Goal: Task Accomplishment & Management: Use online tool/utility

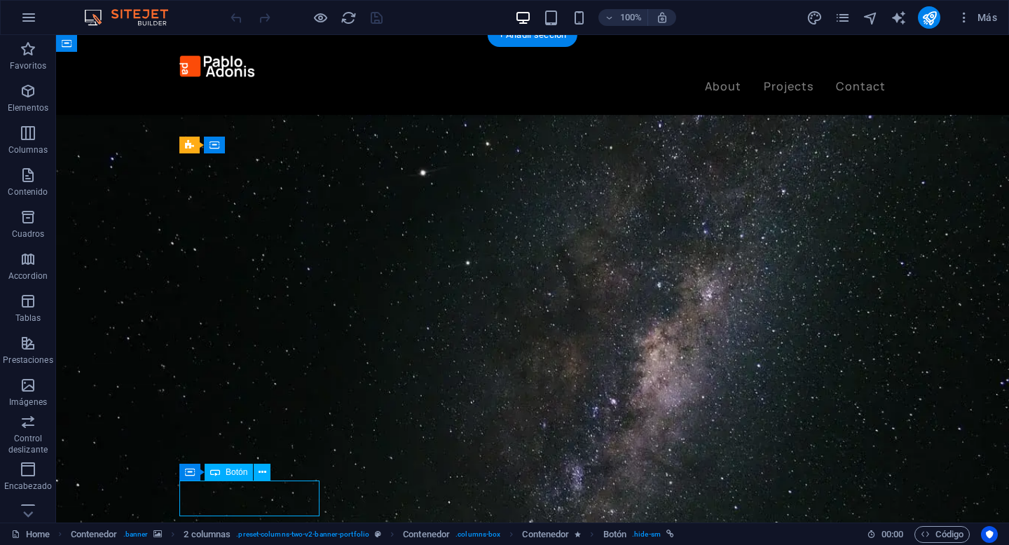
select select "px"
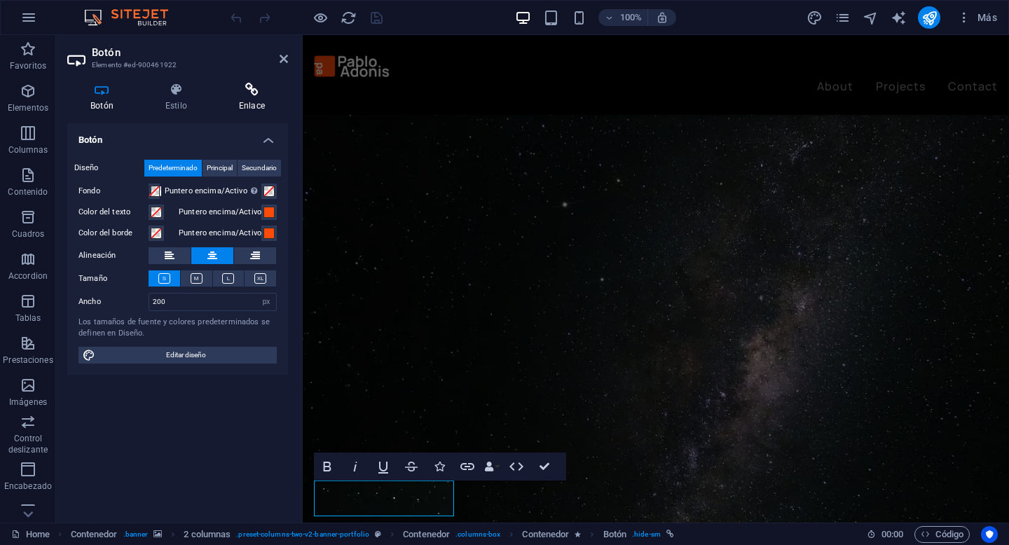
click at [238, 96] on icon at bounding box center [252, 90] width 72 height 14
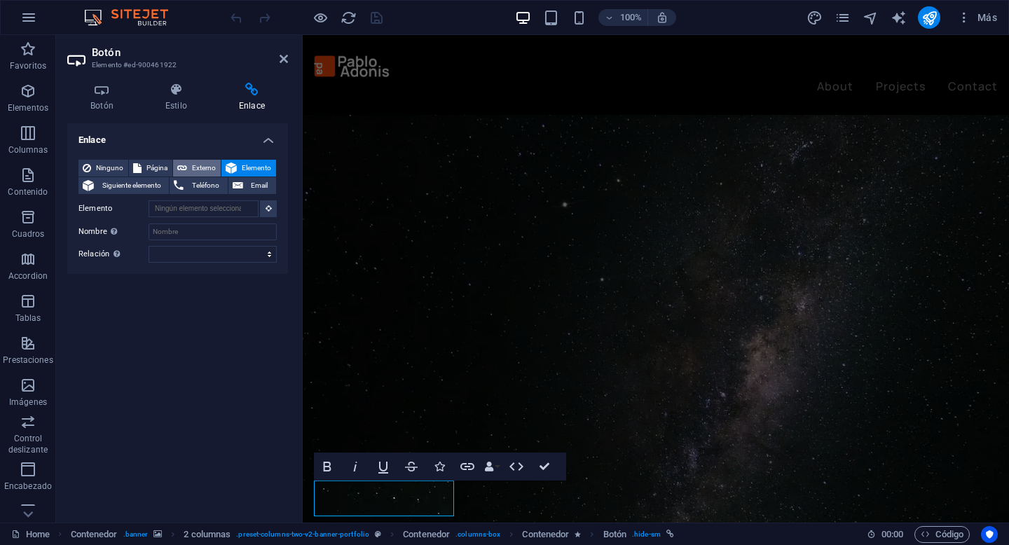
click at [189, 174] on button "Externo" at bounding box center [197, 168] width 48 height 17
select select "blank"
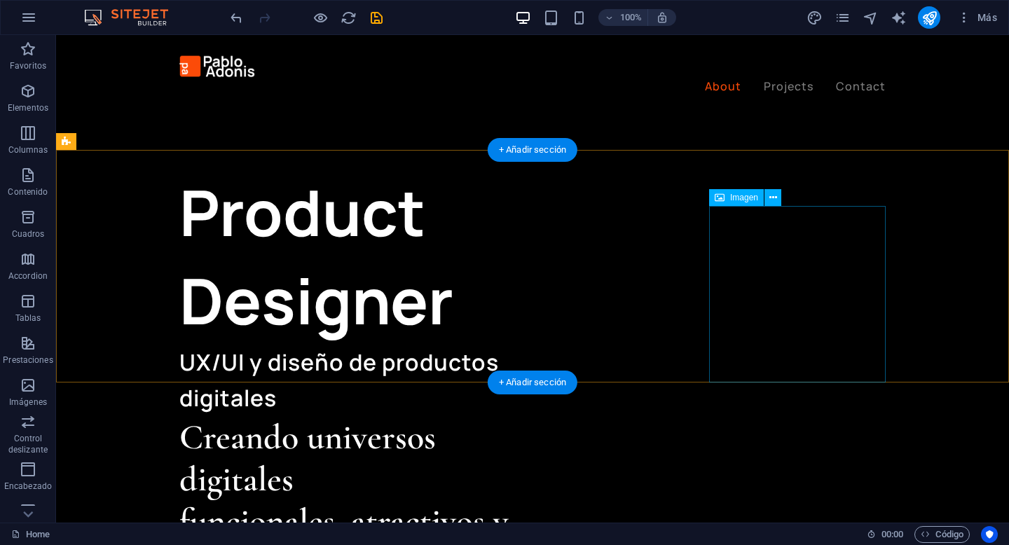
scroll to position [505, 0]
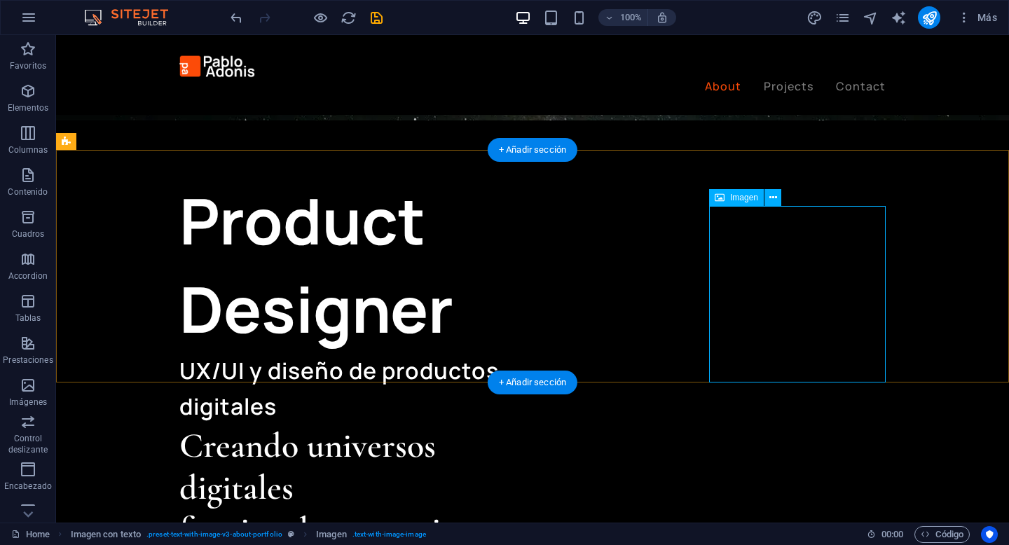
select select "px"
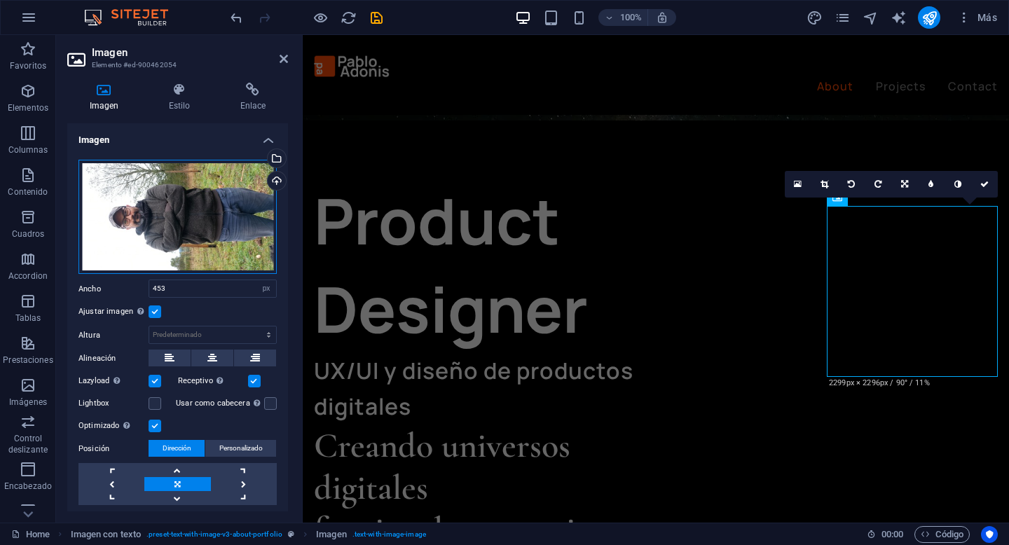
click at [146, 181] on div "Arrastra archivos aquí, haz clic para escoger archivos o selecciona archivos de…" at bounding box center [178, 217] width 198 height 115
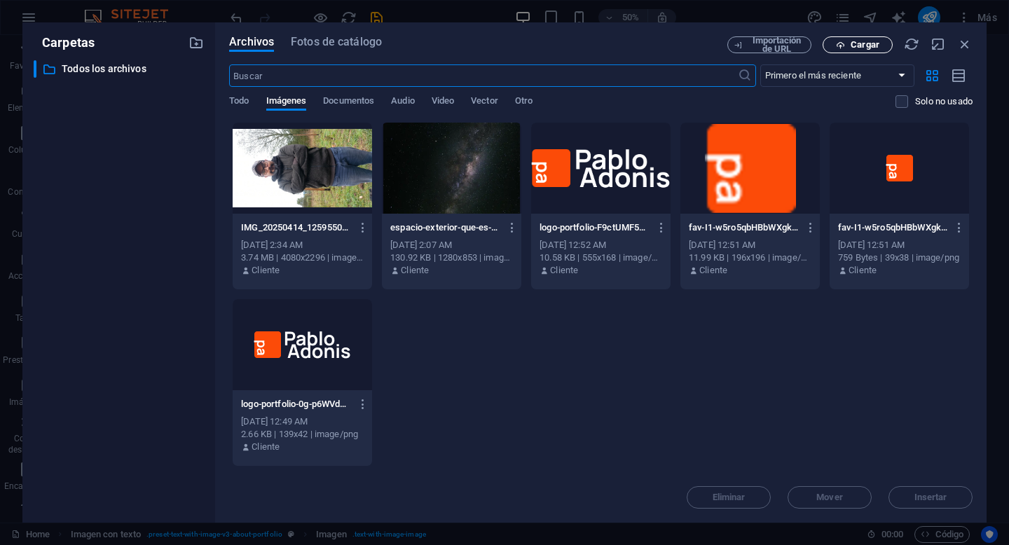
click at [869, 46] on span "Cargar" at bounding box center [865, 45] width 29 height 8
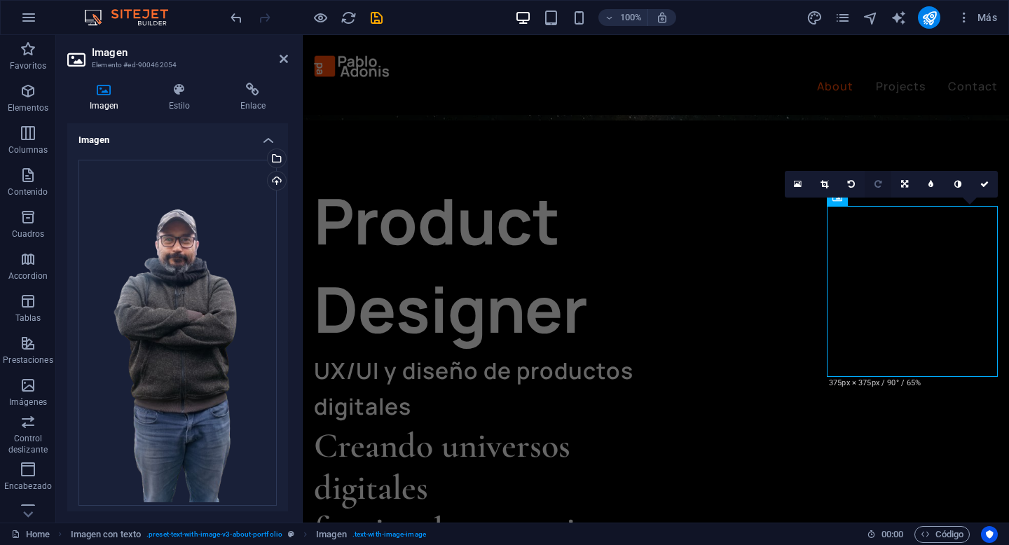
click at [879, 186] on icon at bounding box center [878, 184] width 7 height 8
click at [875, 184] on icon at bounding box center [878, 184] width 7 height 8
click at [873, 186] on link at bounding box center [878, 184] width 27 height 27
click at [826, 181] on icon at bounding box center [825, 184] width 8 height 8
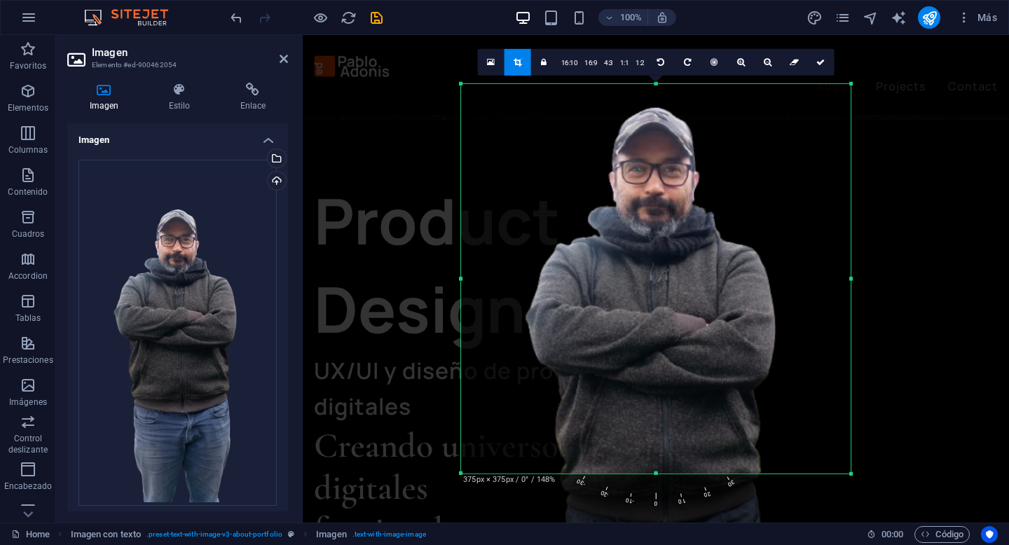
drag, startPoint x: 744, startPoint y: 218, endPoint x: 744, endPoint y: 299, distance: 80.6
click at [744, 299] on div at bounding box center [656, 359] width 390 height 692
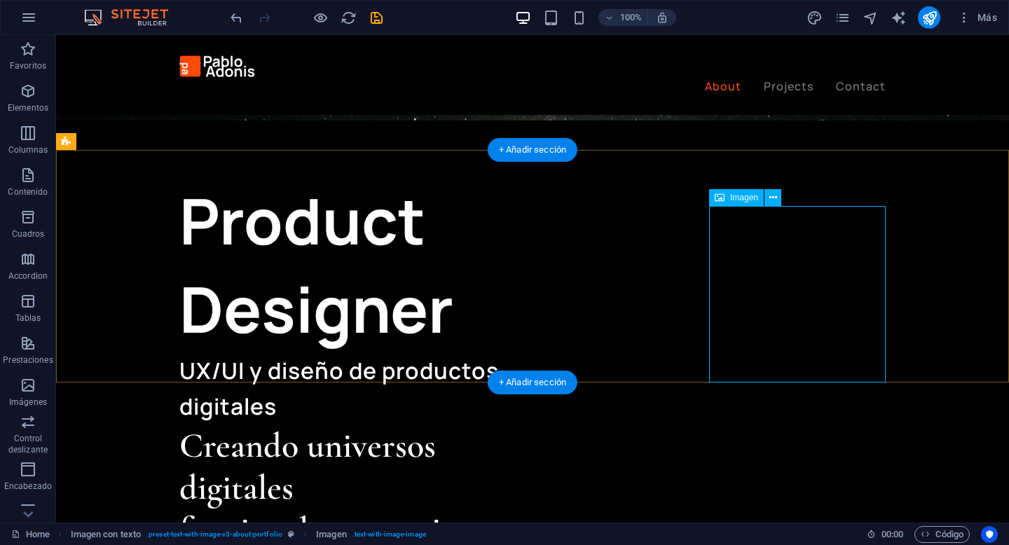
drag, startPoint x: 836, startPoint y: 321, endPoint x: 835, endPoint y: 296, distance: 25.3
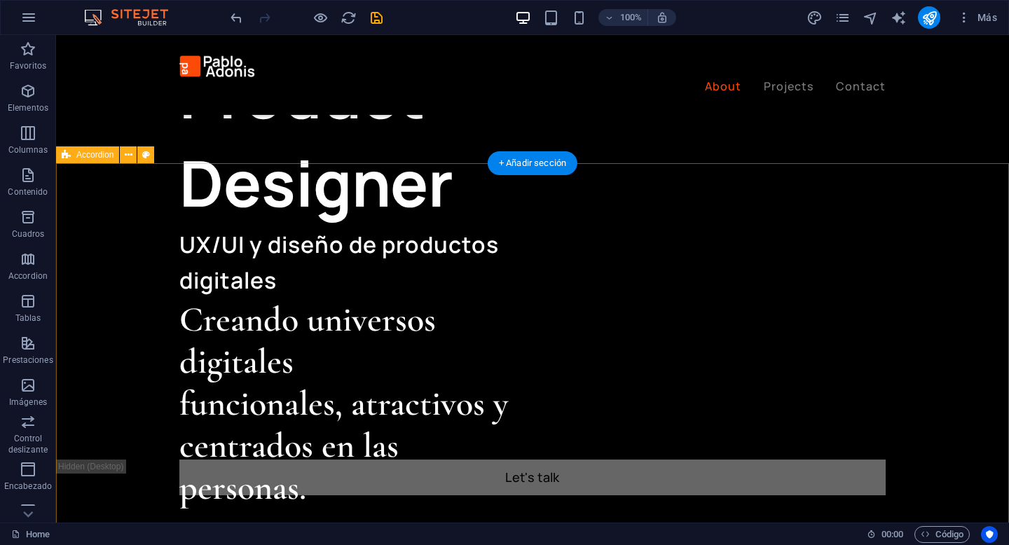
scroll to position [619, 0]
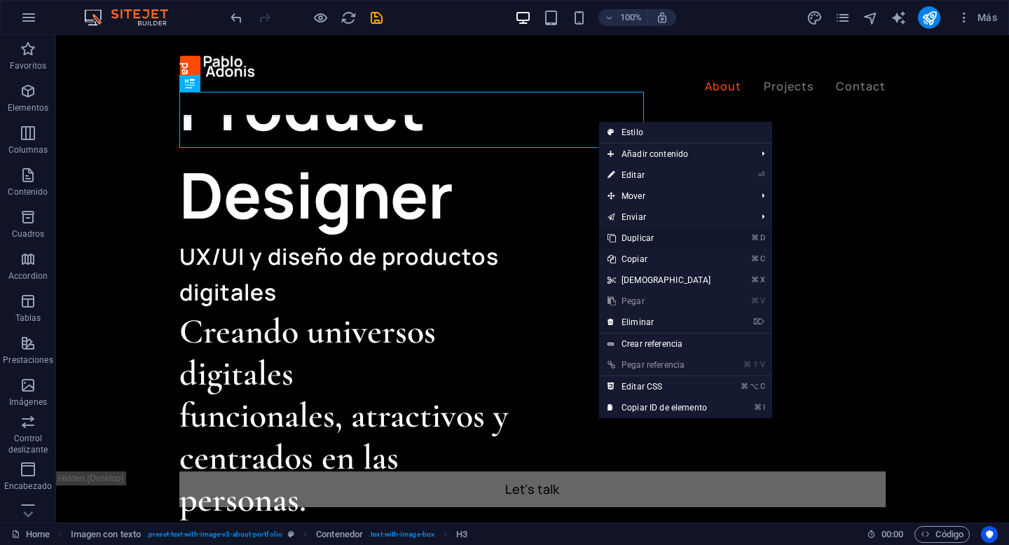
click at [652, 240] on link "⌘ D Duplicar" at bounding box center [659, 238] width 121 height 21
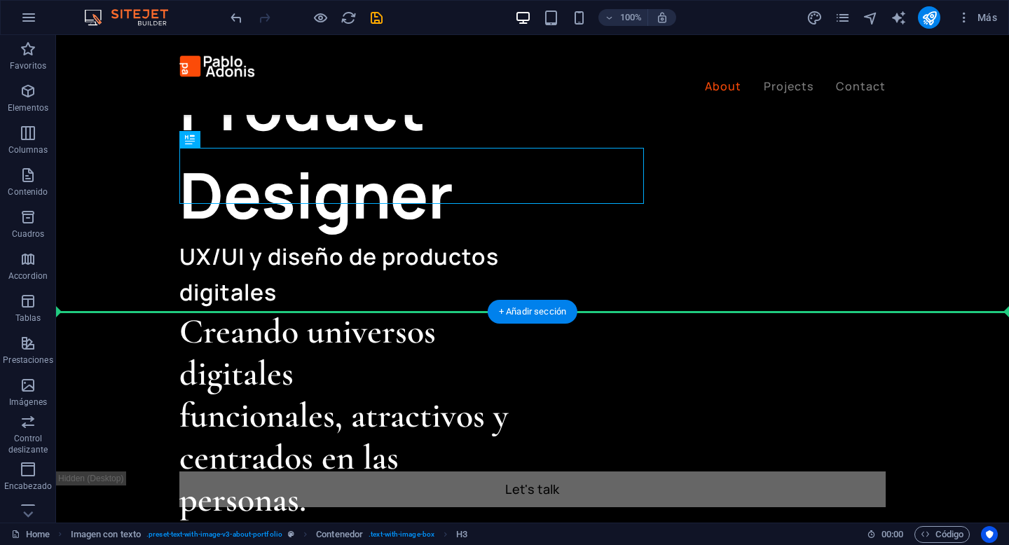
drag, startPoint x: 439, startPoint y: 179, endPoint x: 364, endPoint y: 350, distance: 186.4
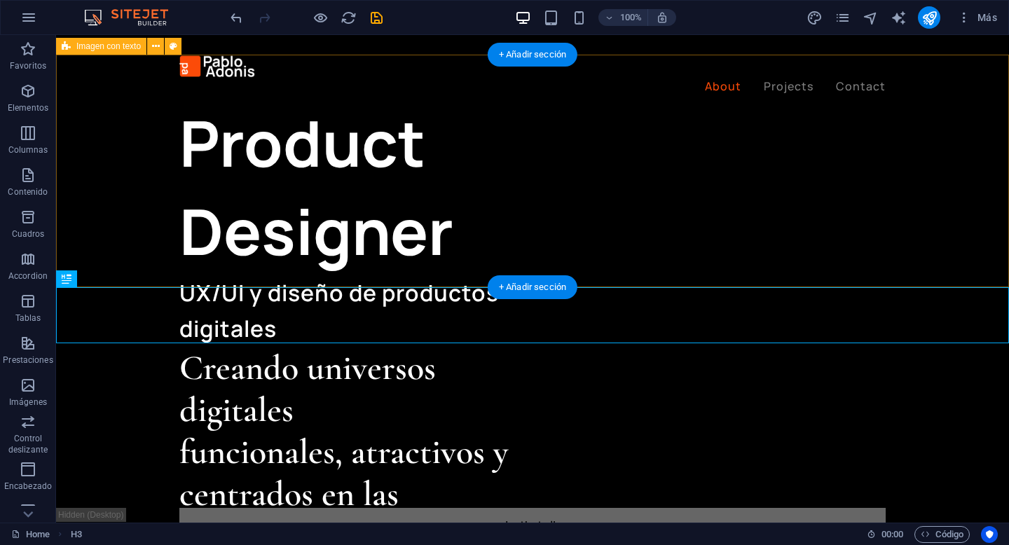
scroll to position [578, 0]
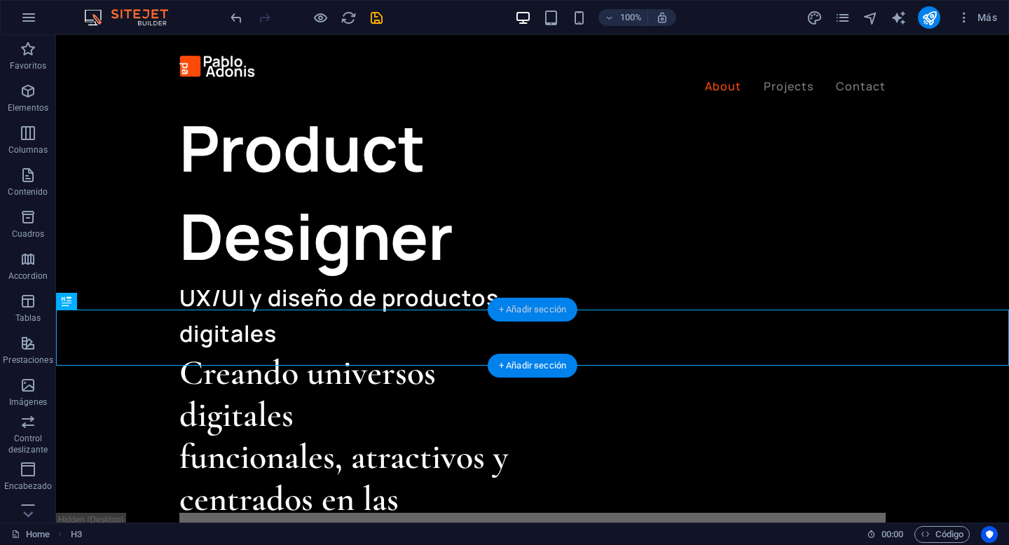
click at [551, 309] on div "+ Añadir sección" at bounding box center [533, 310] width 90 height 24
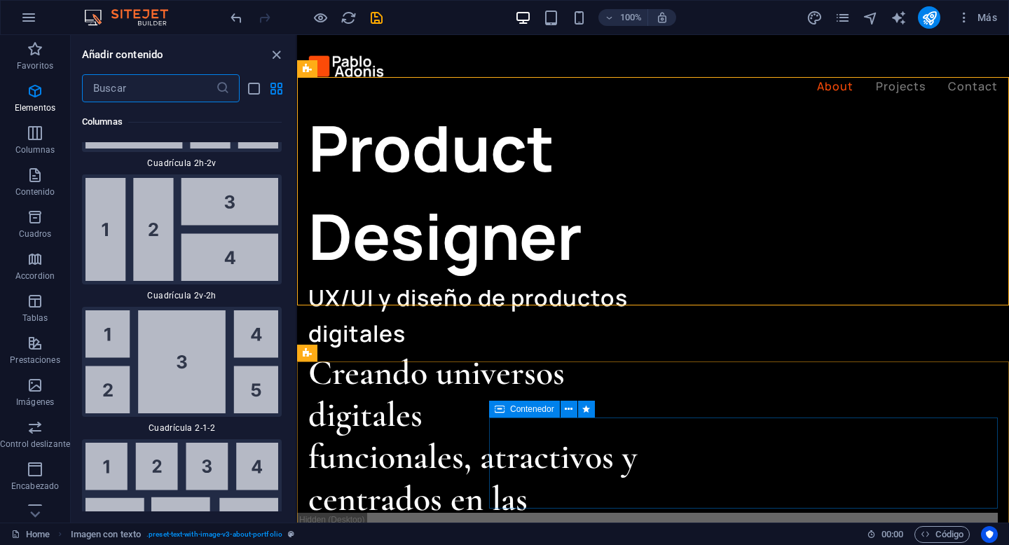
scroll to position [4555, 0]
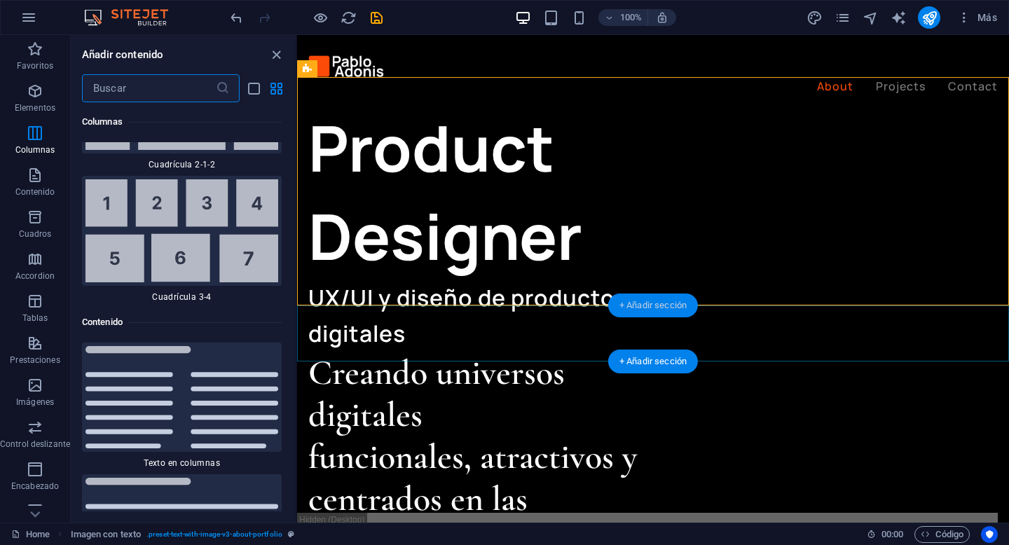
click at [659, 304] on div "+ Añadir sección" at bounding box center [653, 306] width 90 height 24
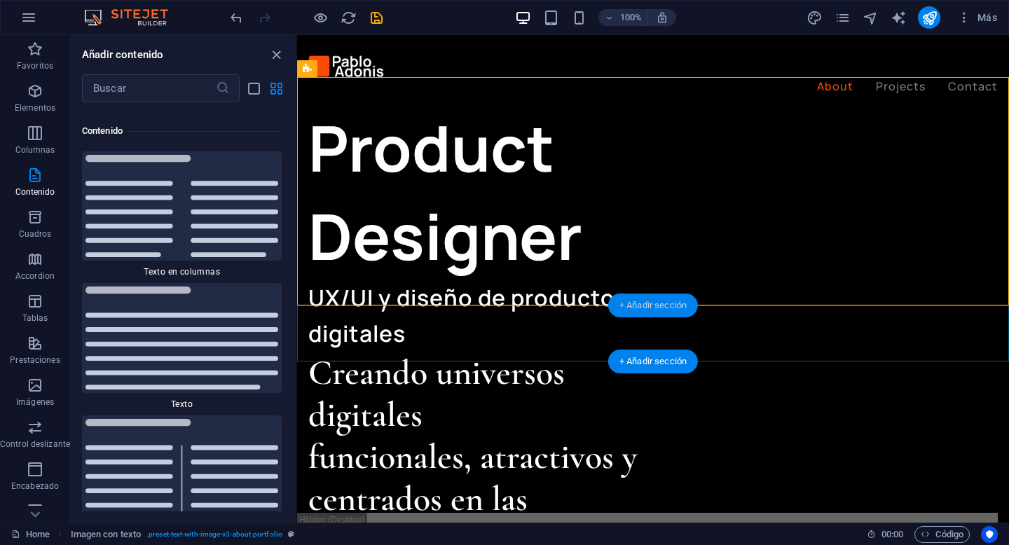
scroll to position [4754, 0]
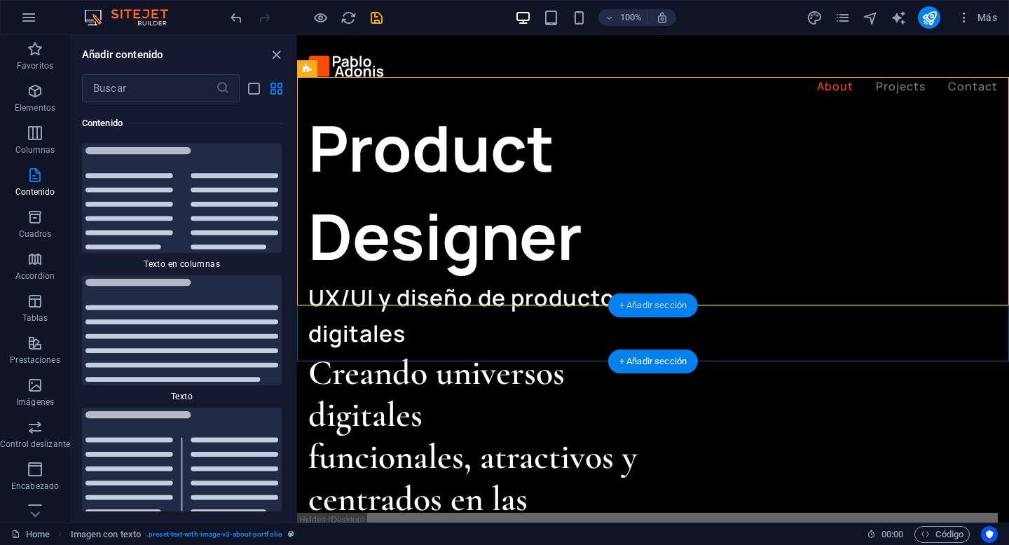
click at [659, 304] on div "+ Añadir sección" at bounding box center [653, 306] width 90 height 24
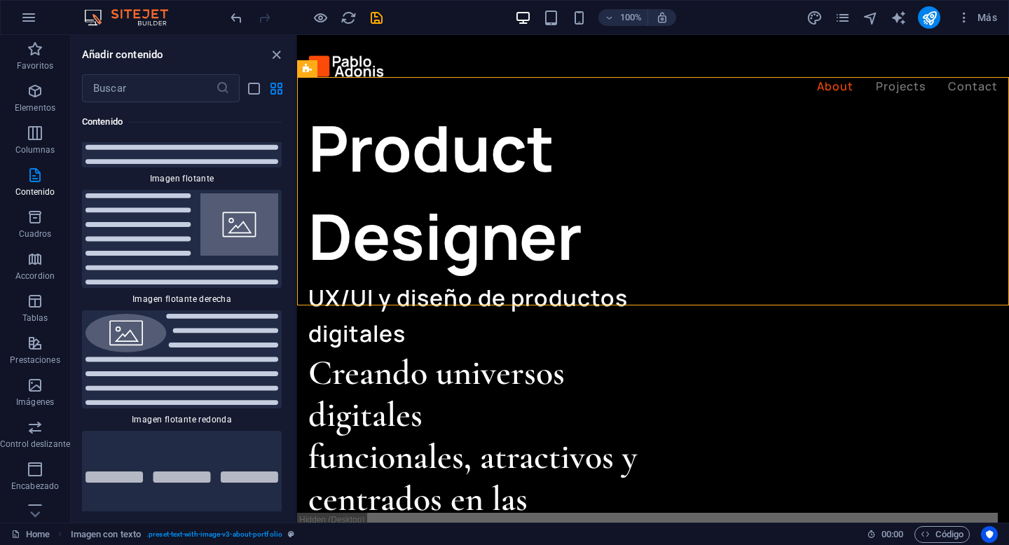
scroll to position [6192, 0]
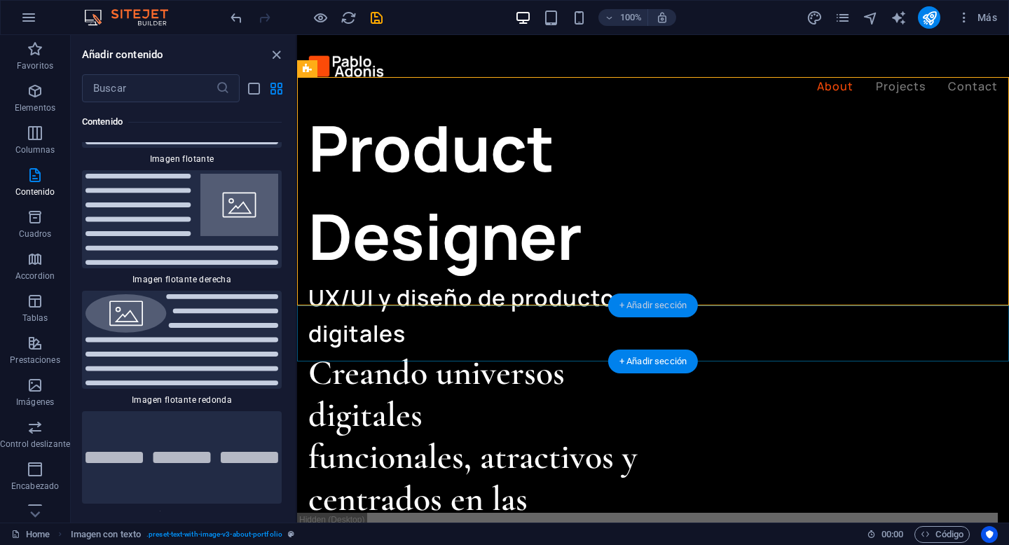
click at [662, 304] on div "+ Añadir sección" at bounding box center [653, 306] width 90 height 24
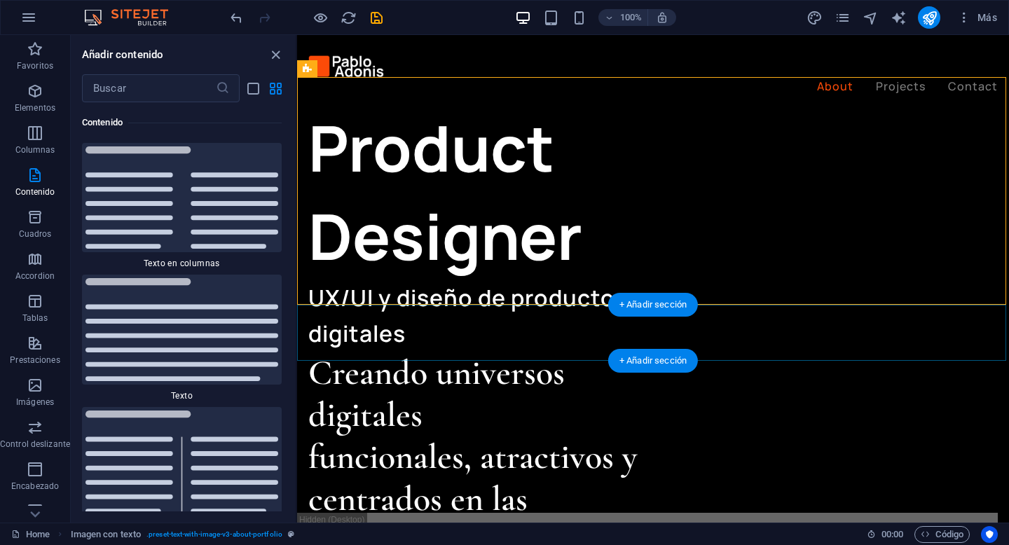
scroll to position [4754, 0]
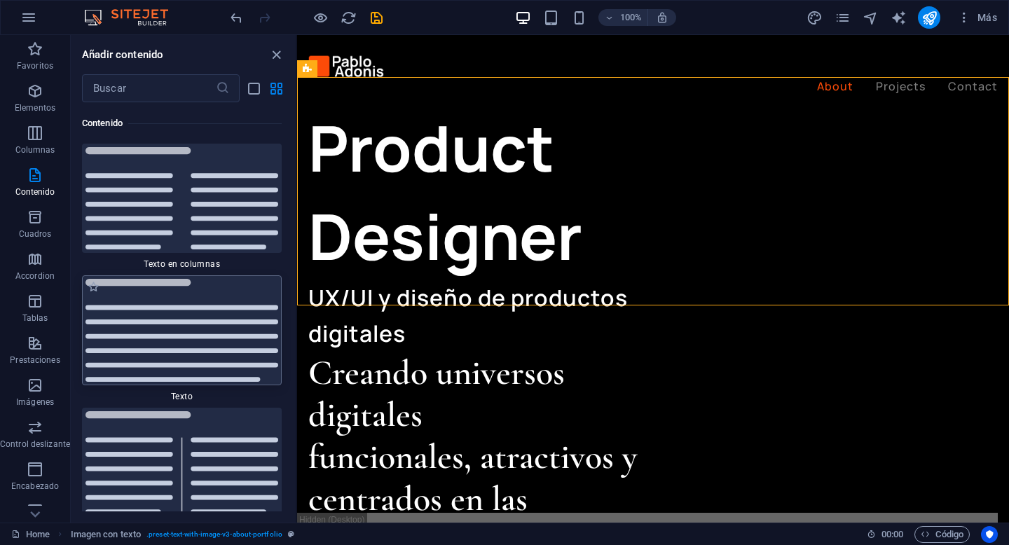
click at [214, 327] on img at bounding box center [182, 330] width 193 height 103
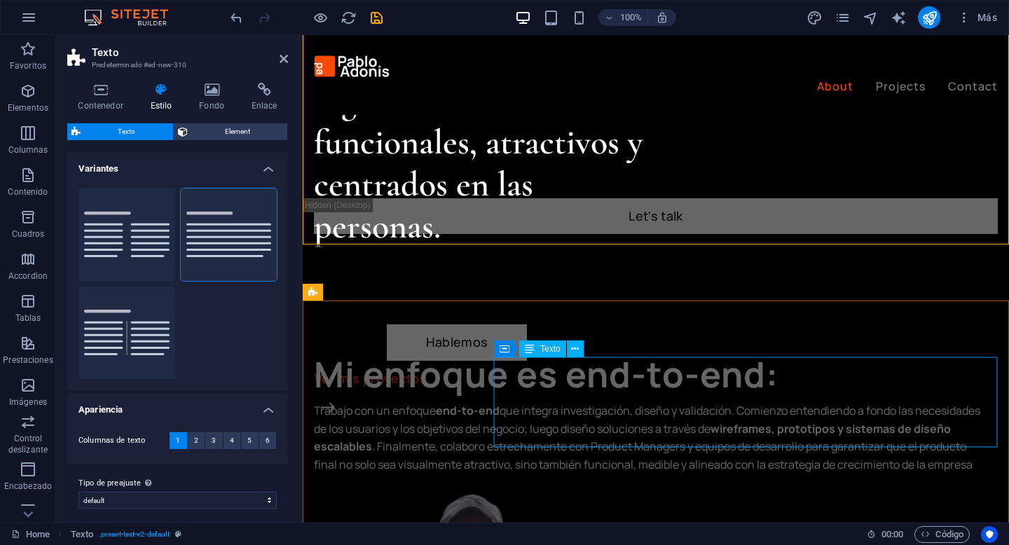
scroll to position [869, 0]
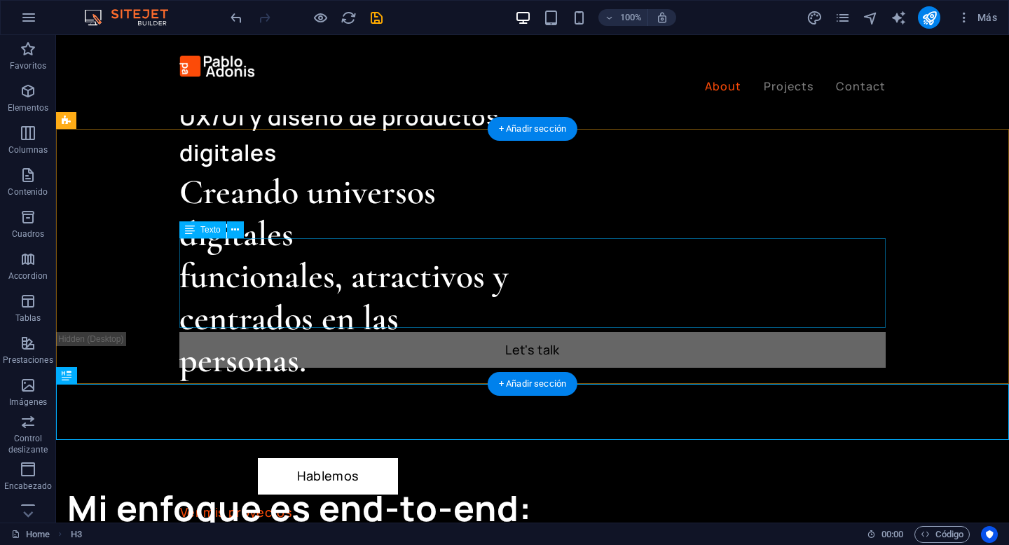
scroll to position [726, 0]
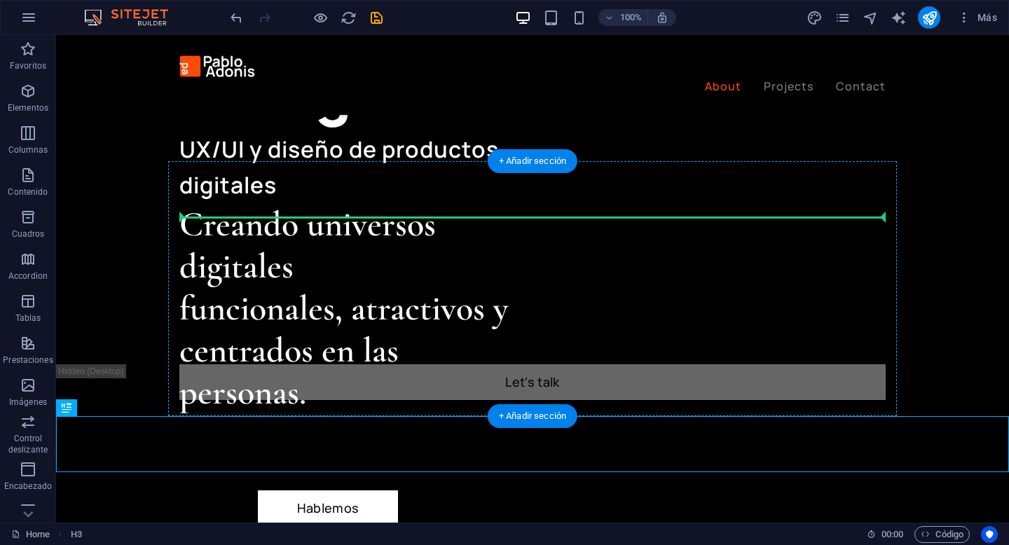
drag, startPoint x: 165, startPoint y: 441, endPoint x: 364, endPoint y: 226, distance: 293.1
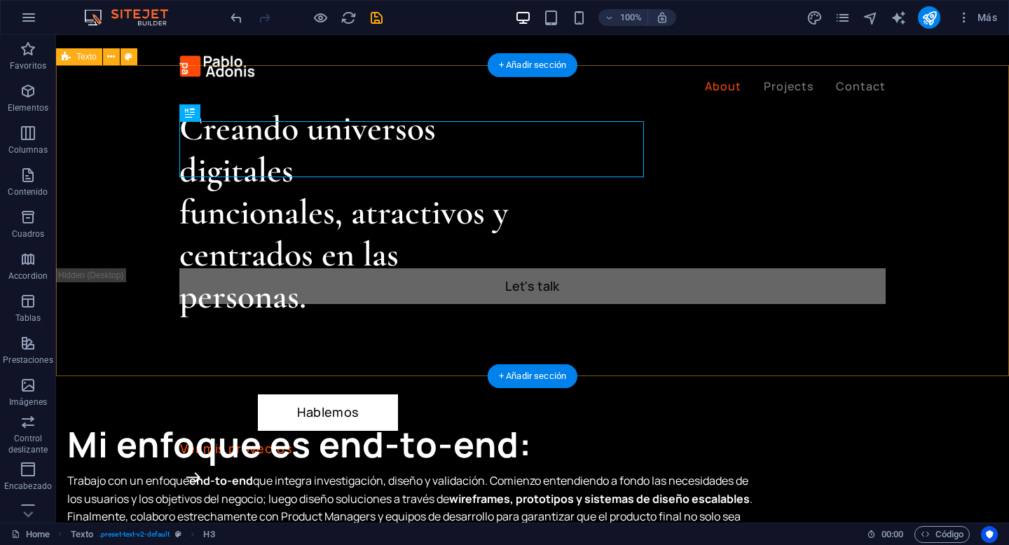
scroll to position [781, 0]
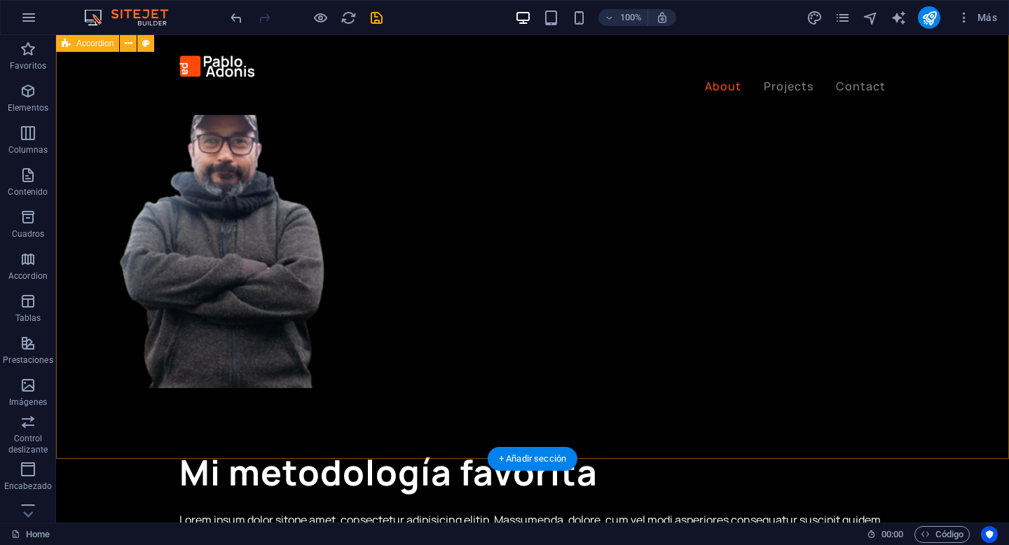
scroll to position [1309, 0]
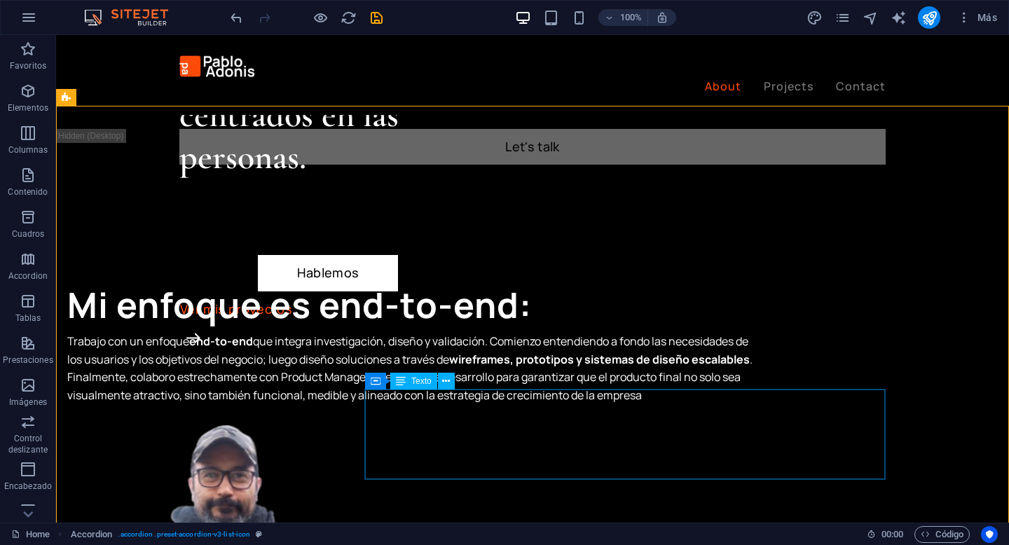
scroll to position [908, 0]
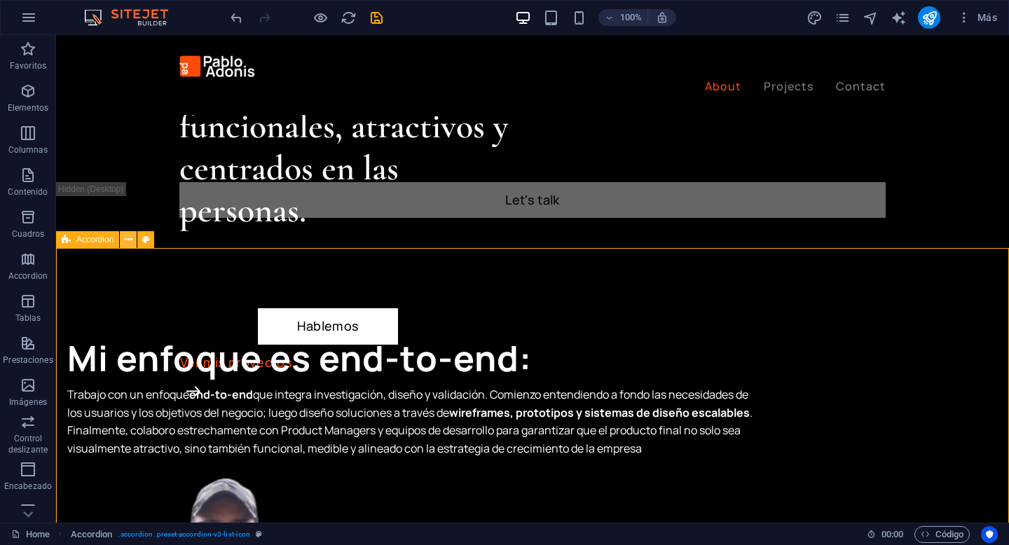
click at [128, 239] on icon at bounding box center [129, 240] width 8 height 15
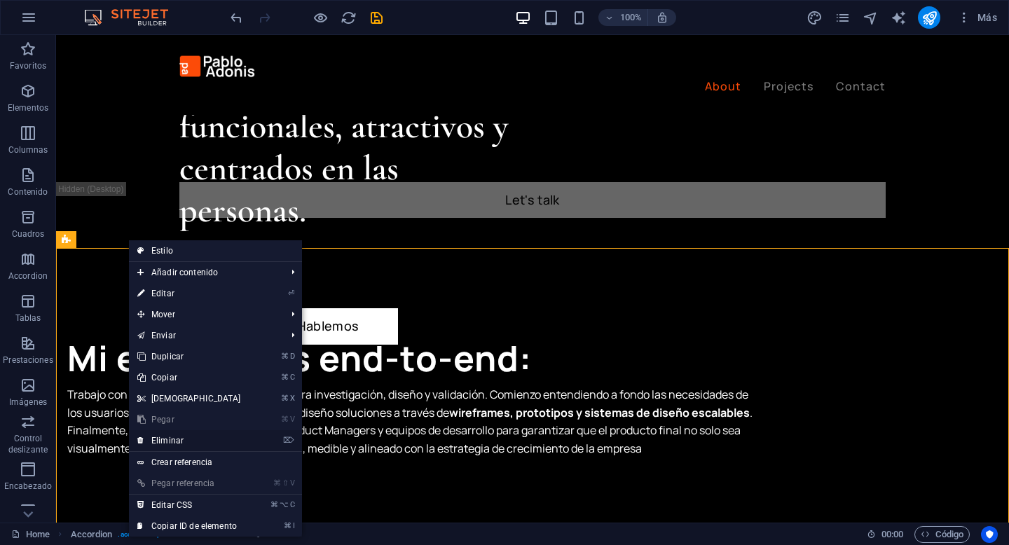
click at [187, 438] on link "⌦ Eliminar" at bounding box center [189, 440] width 121 height 21
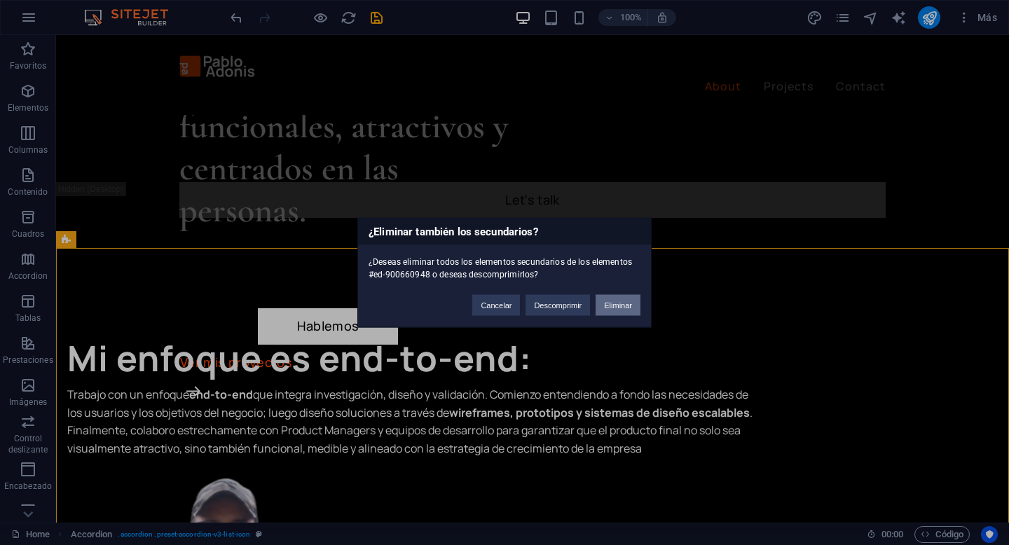
click at [630, 303] on button "Eliminar" at bounding box center [618, 305] width 45 height 21
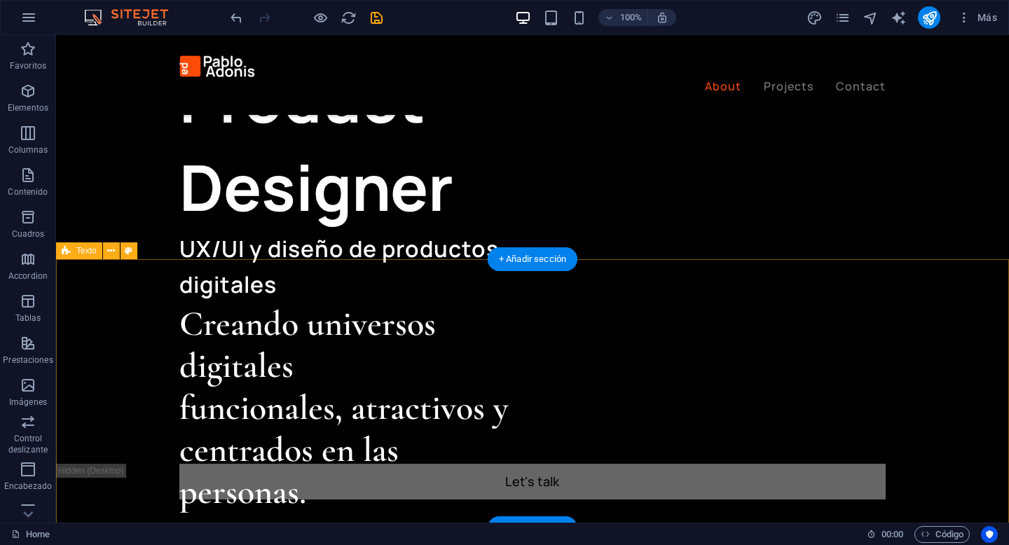
scroll to position [629, 0]
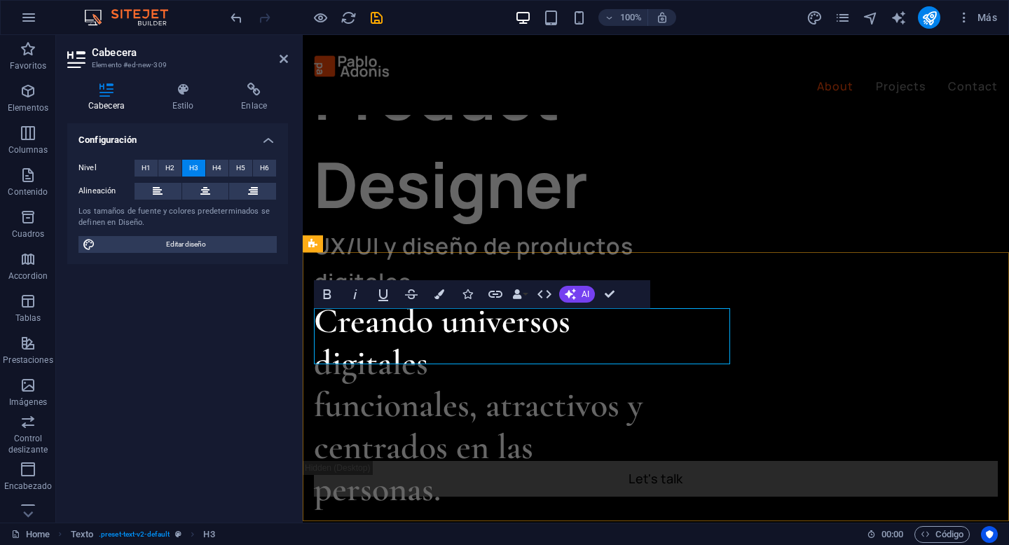
drag, startPoint x: 397, startPoint y: 336, endPoint x: 299, endPoint y: 339, distance: 98.9
drag, startPoint x: 567, startPoint y: 339, endPoint x: 710, endPoint y: 343, distance: 143.0
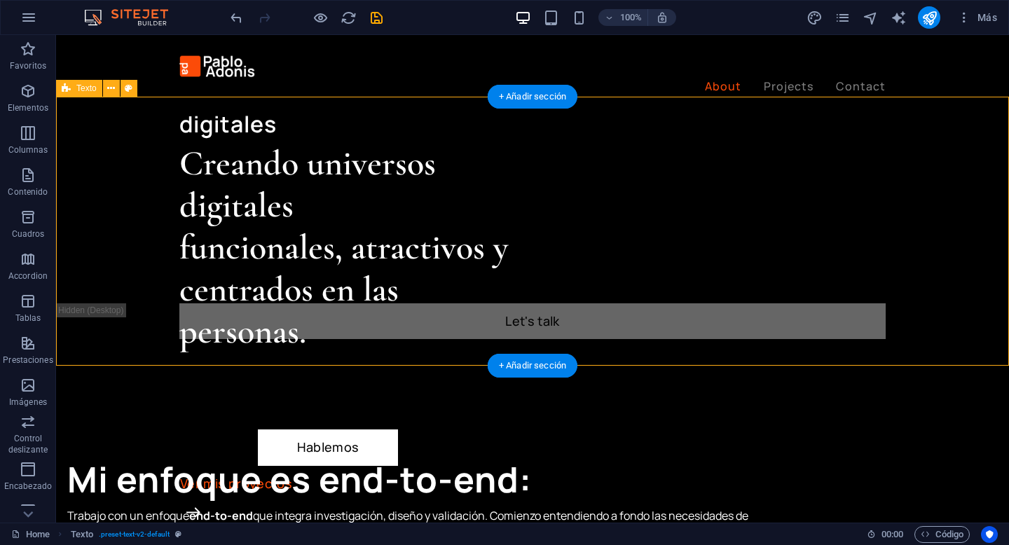
scroll to position [793, 0]
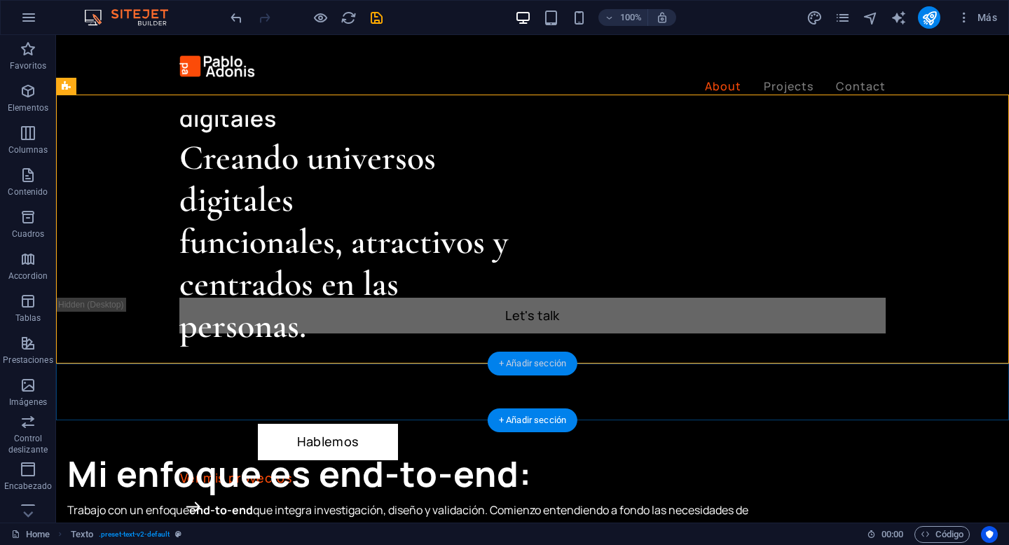
click at [548, 373] on div "+ Añadir sección" at bounding box center [533, 364] width 90 height 24
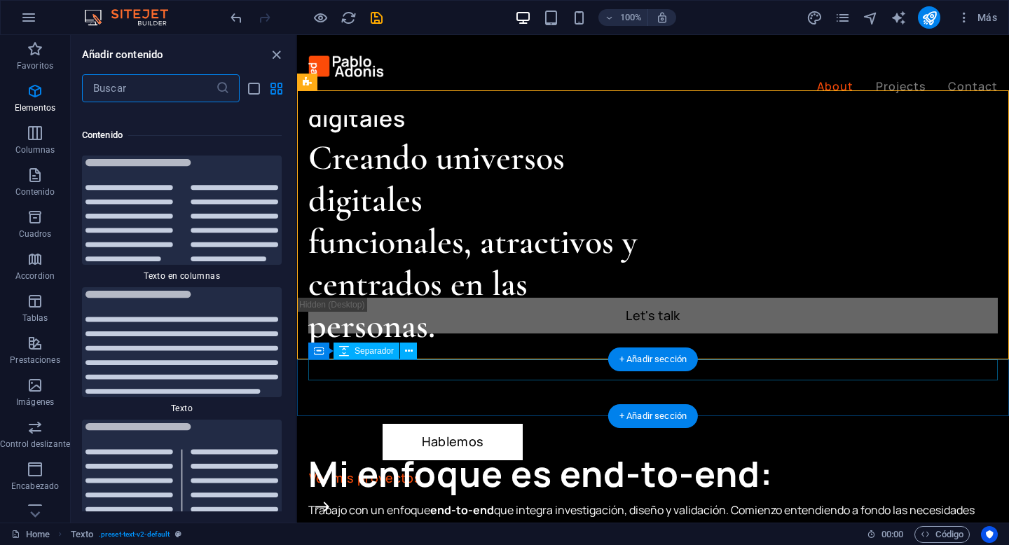
scroll to position [4754, 0]
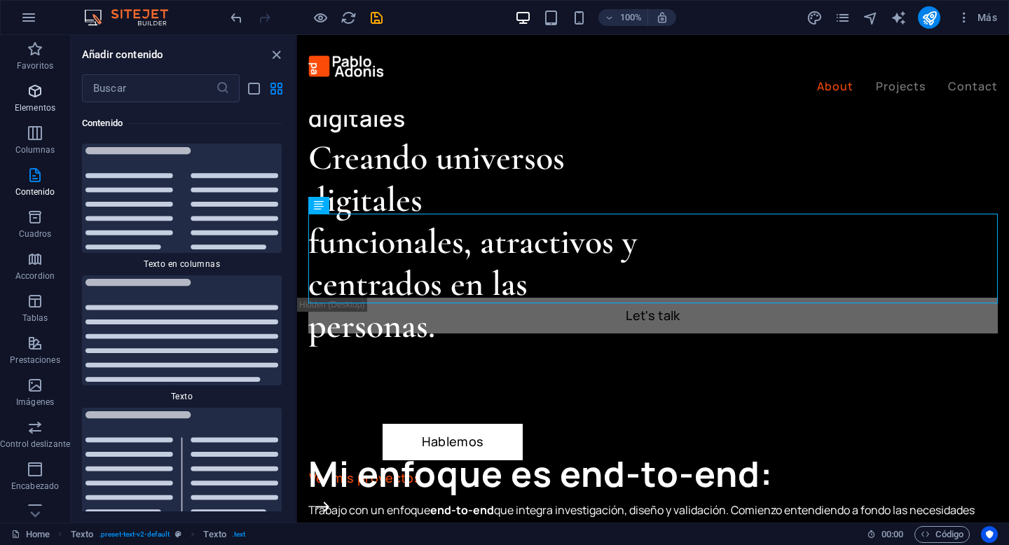
click at [33, 95] on icon "button" at bounding box center [35, 91] width 17 height 17
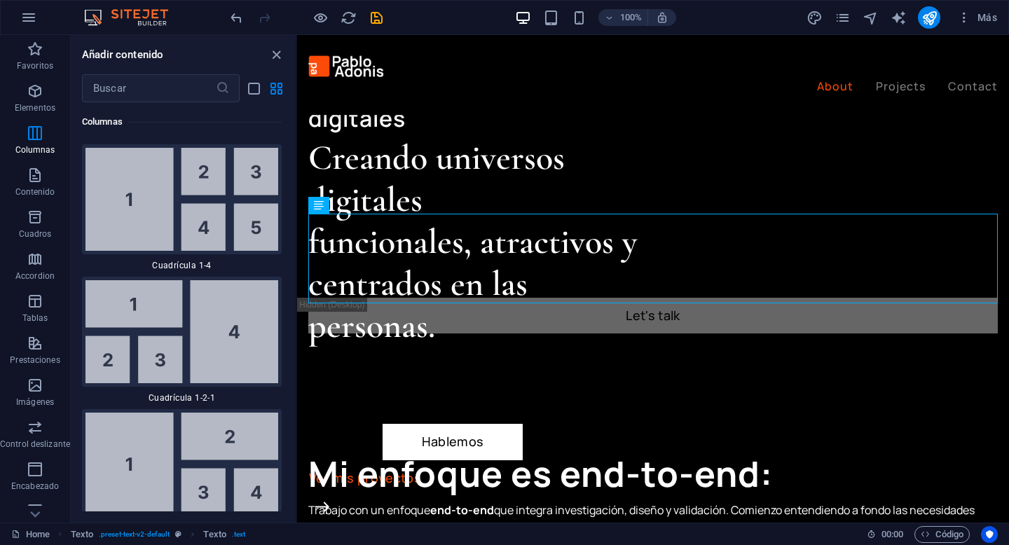
scroll to position [3994, 0]
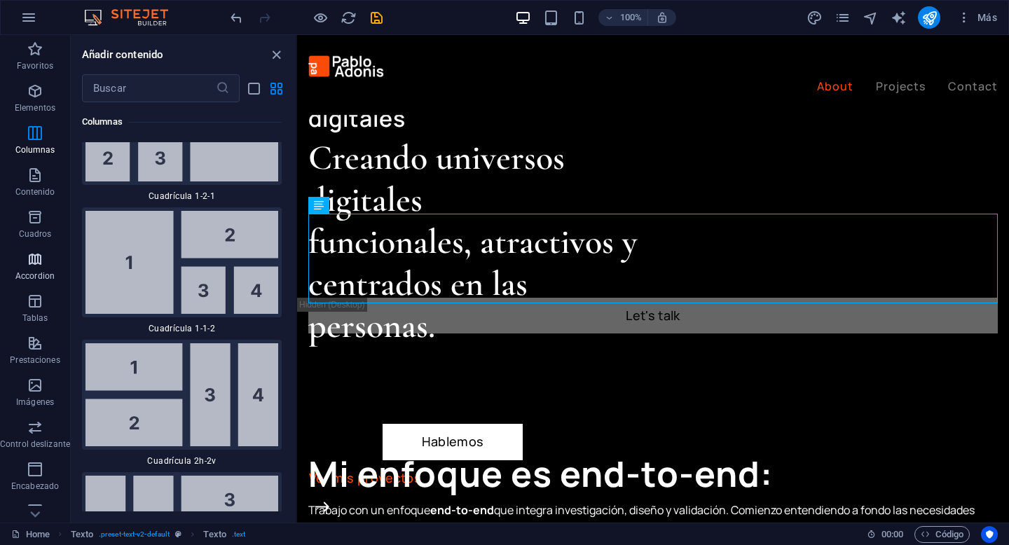
click at [41, 266] on icon "button" at bounding box center [35, 259] width 17 height 17
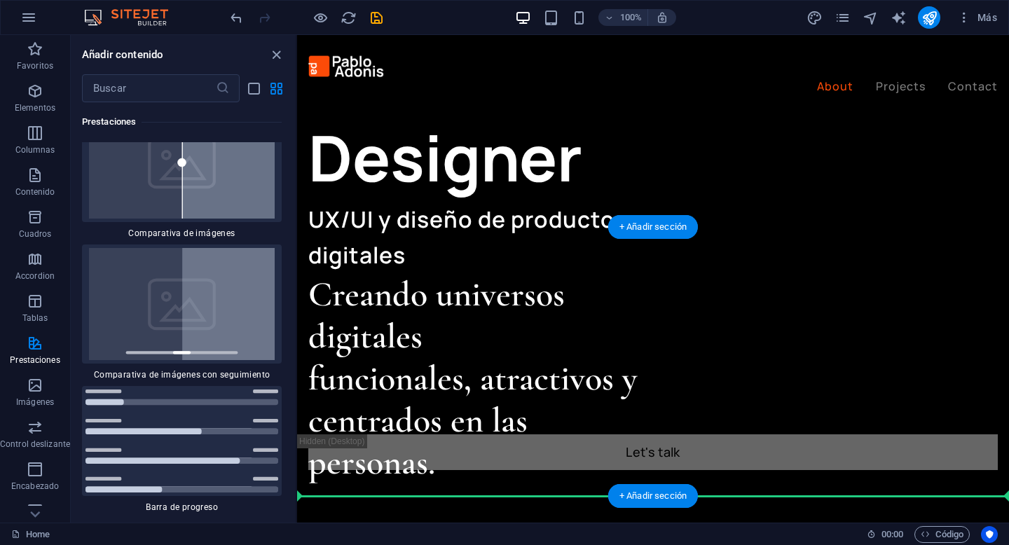
scroll to position [659, 0]
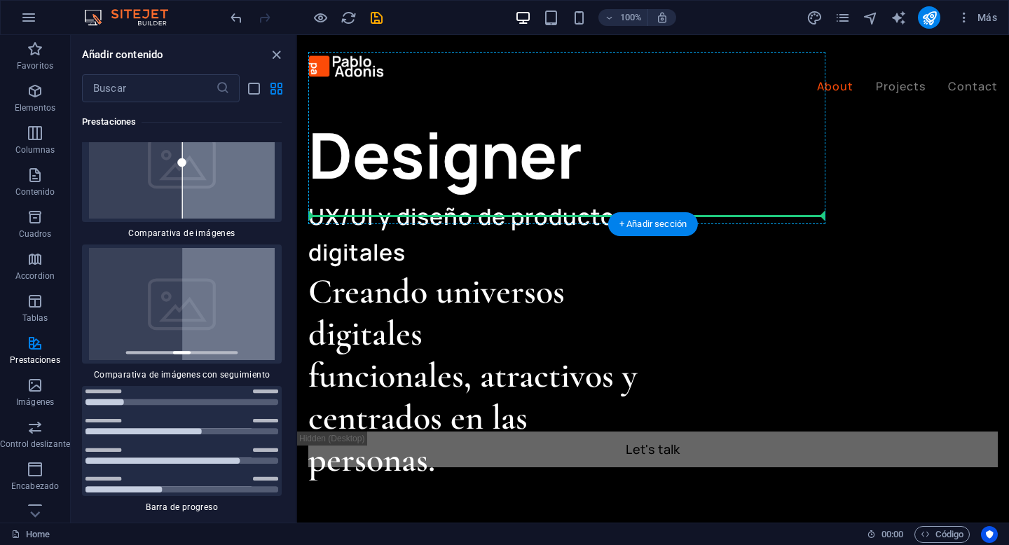
drag, startPoint x: 1140, startPoint y: 414, endPoint x: 757, endPoint y: 193, distance: 442.1
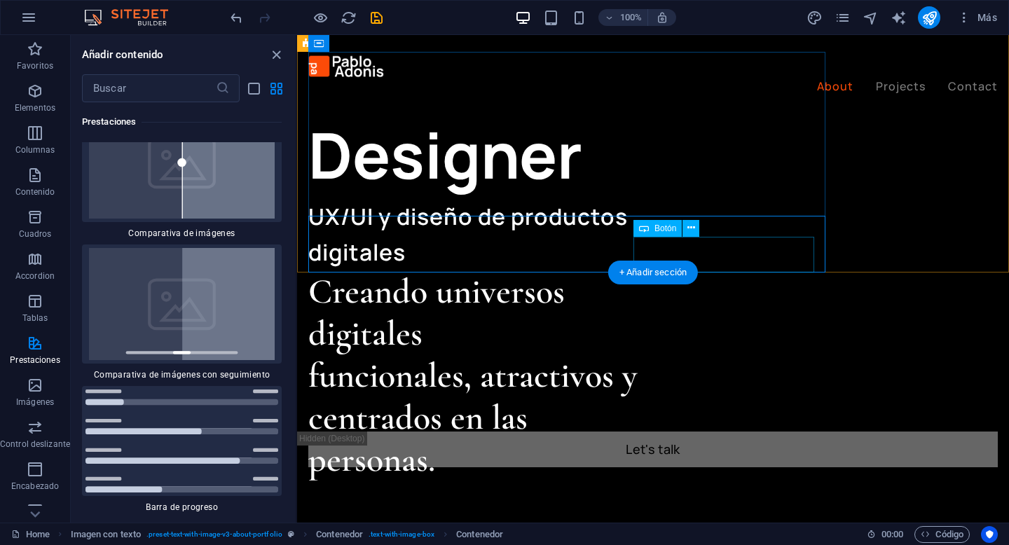
select select "px"
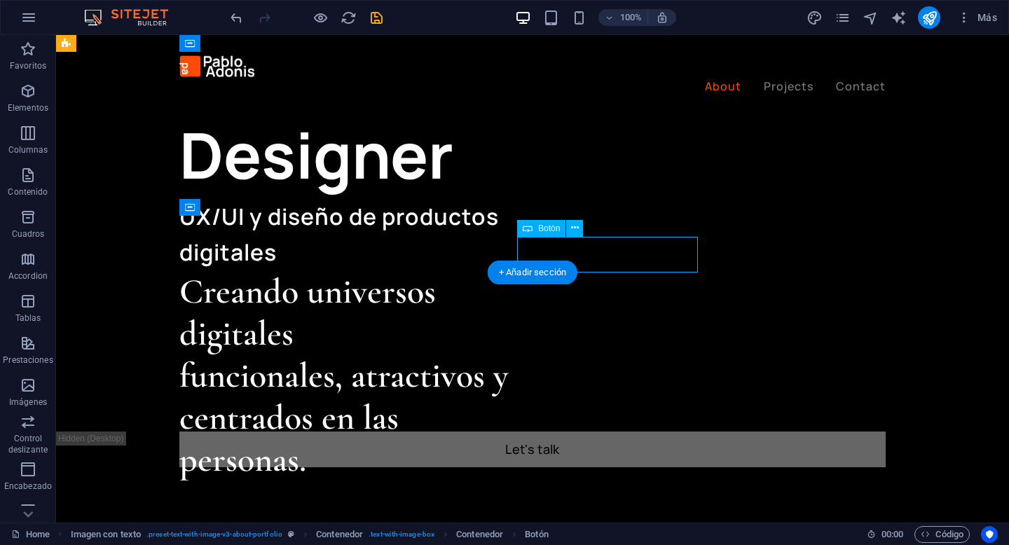
select select "px"
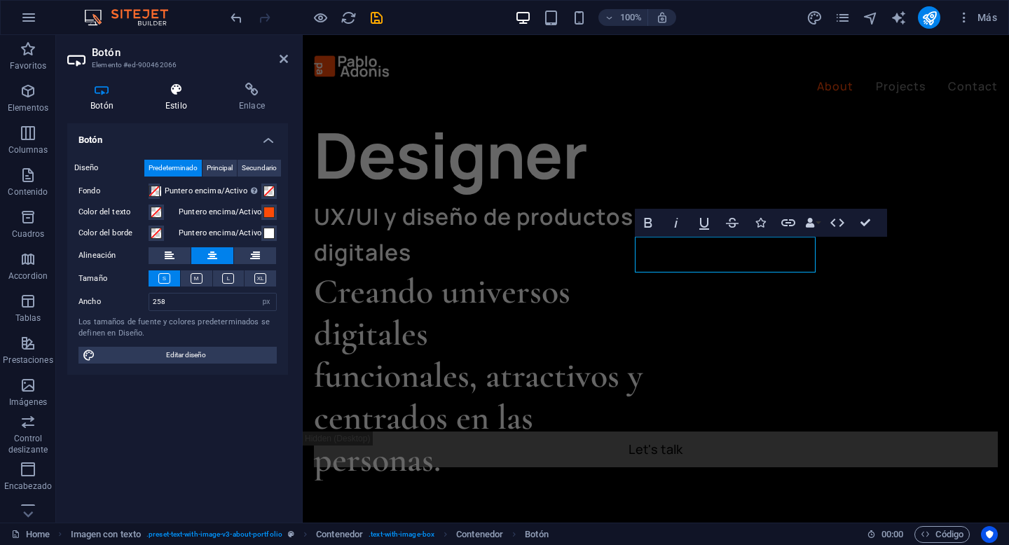
click at [177, 99] on h4 "Estilo" at bounding box center [179, 97] width 74 height 29
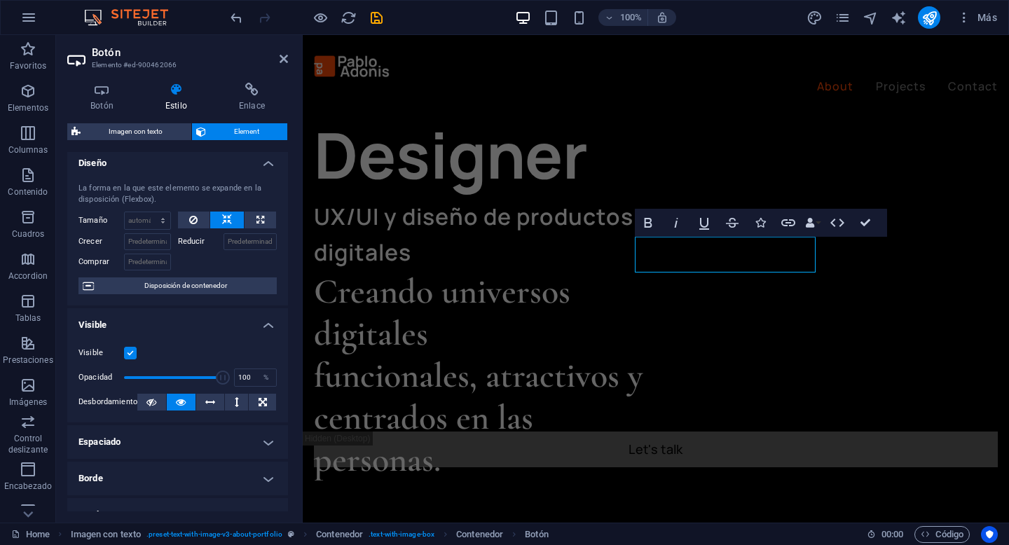
scroll to position [0, 0]
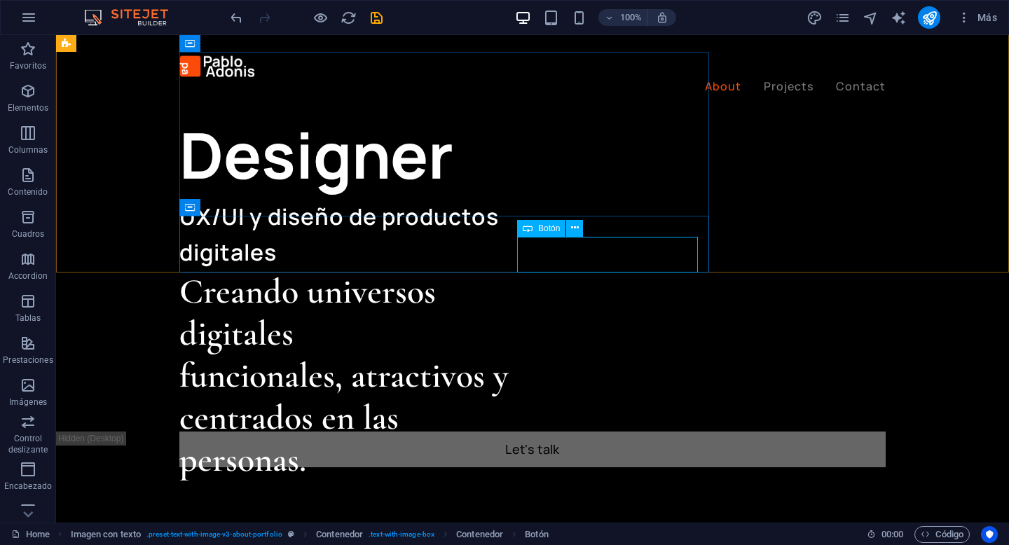
click at [533, 227] on div "Botón" at bounding box center [541, 228] width 48 height 17
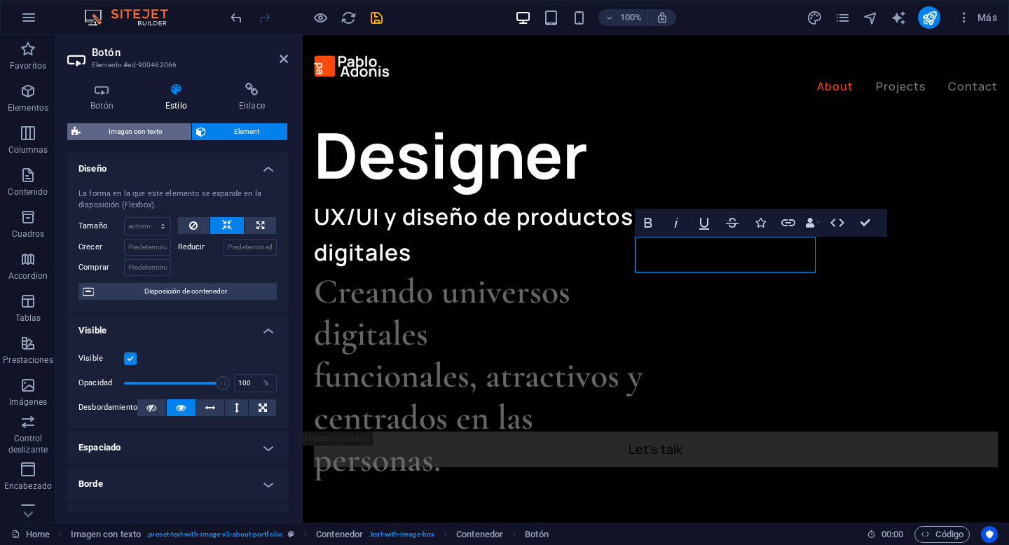
click at [158, 128] on span "Imagen con texto" at bounding box center [136, 131] width 102 height 17
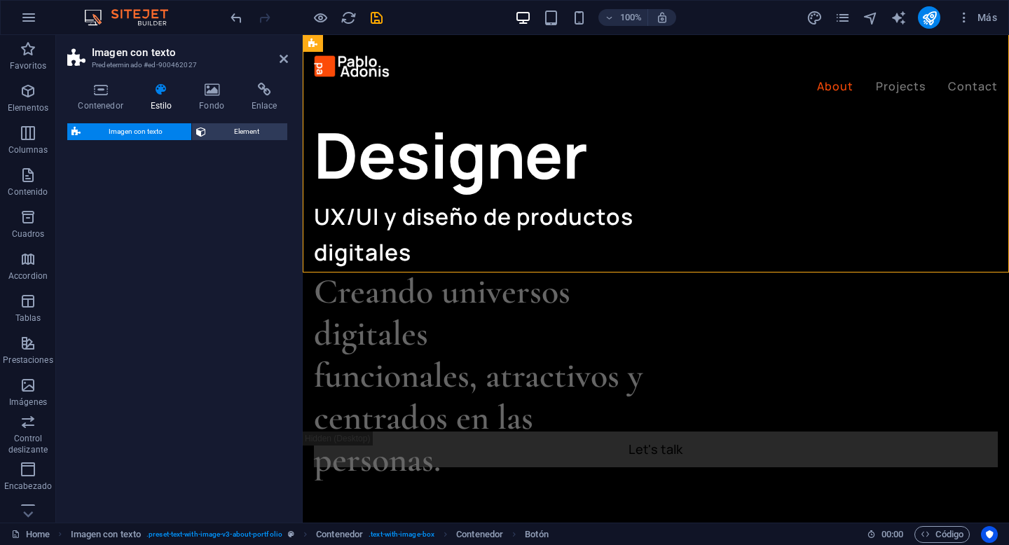
select select "rem"
select select "px"
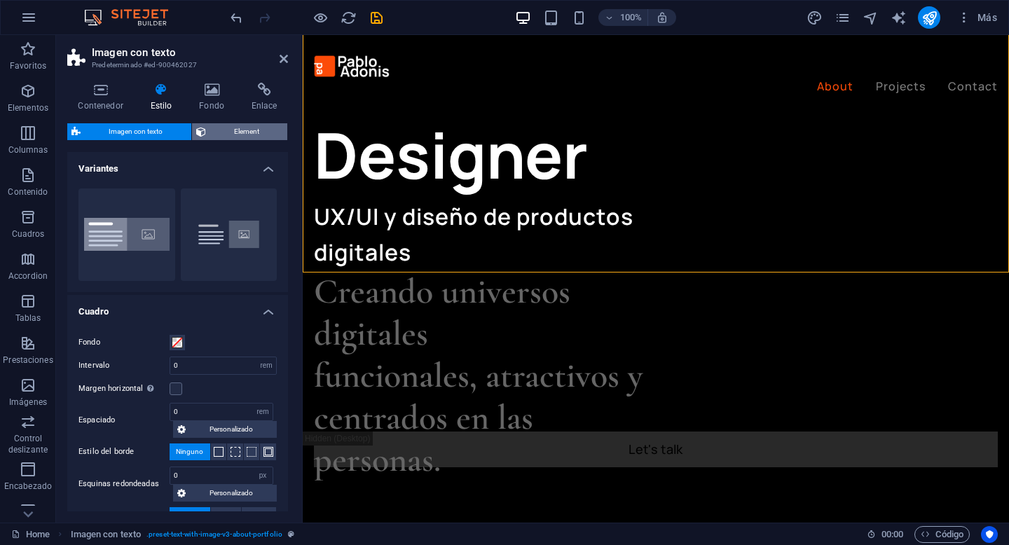
click at [205, 129] on button "Element" at bounding box center [240, 131] width 96 height 17
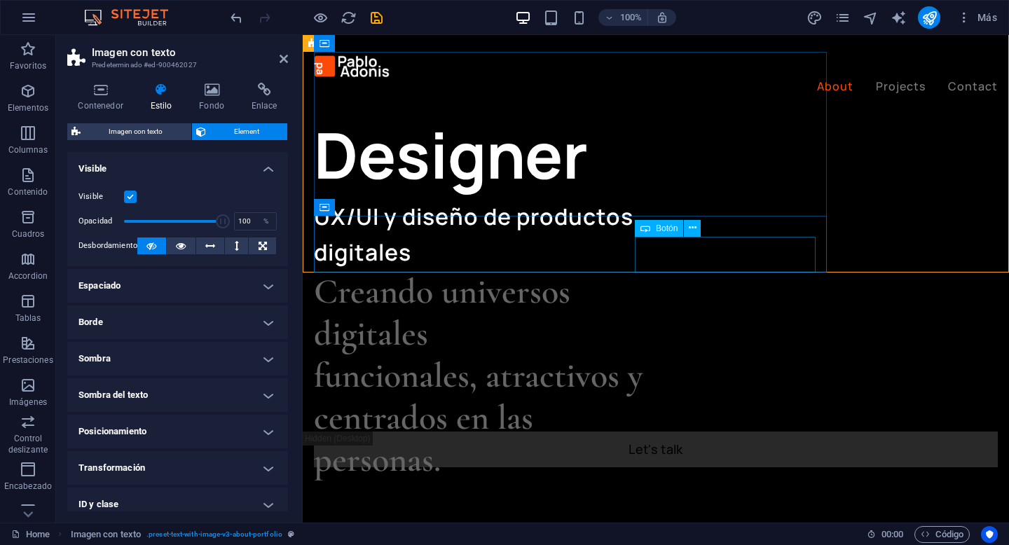
click at [647, 227] on icon at bounding box center [646, 228] width 10 height 17
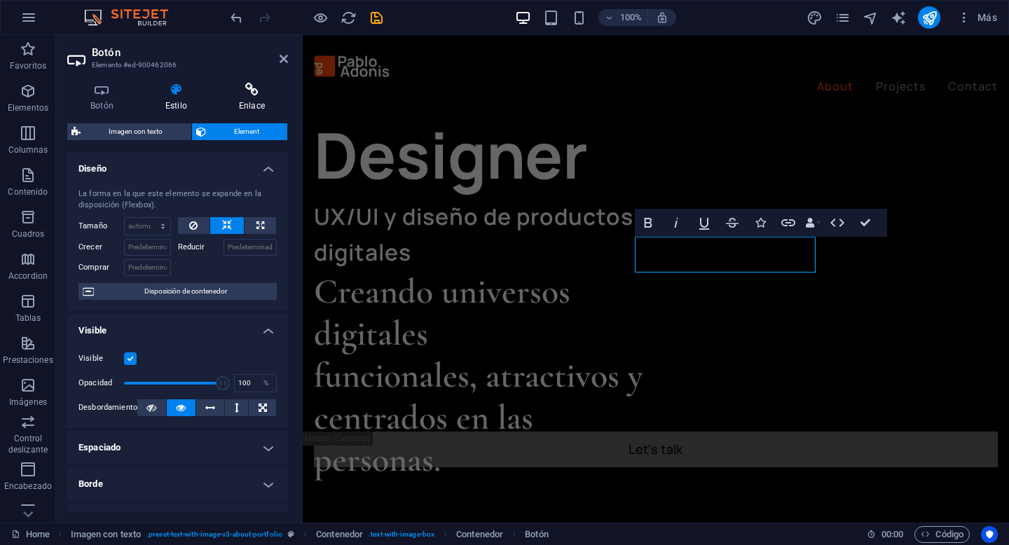
click at [250, 98] on h4 "Enlace" at bounding box center [252, 97] width 72 height 29
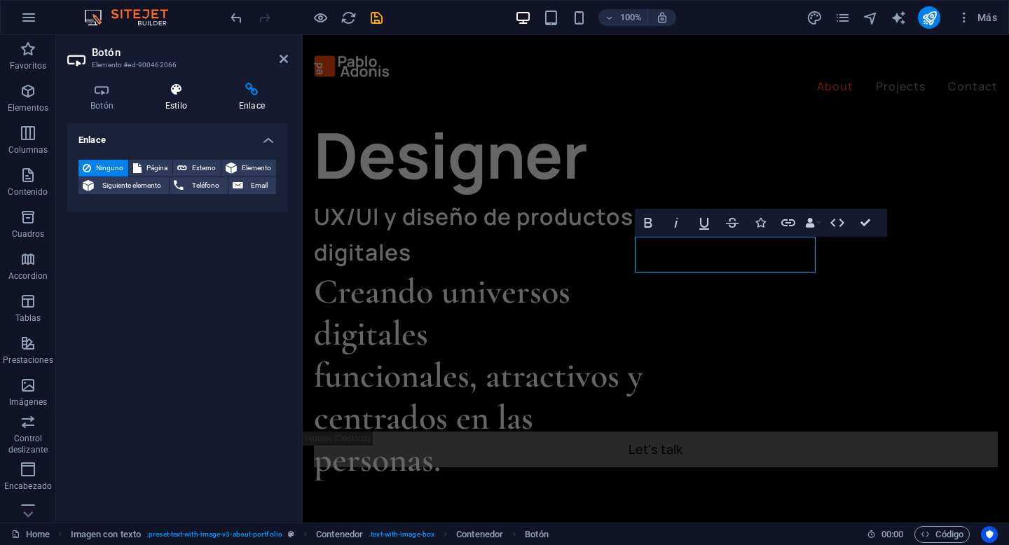
click at [170, 102] on h4 "Estilo" at bounding box center [179, 97] width 74 height 29
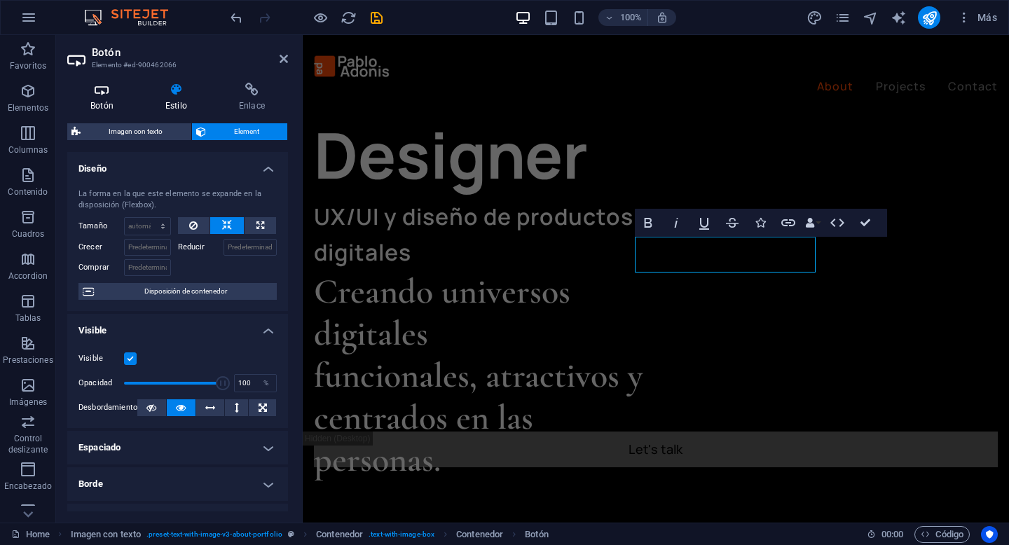
click at [109, 102] on h4 "Botón" at bounding box center [104, 97] width 75 height 29
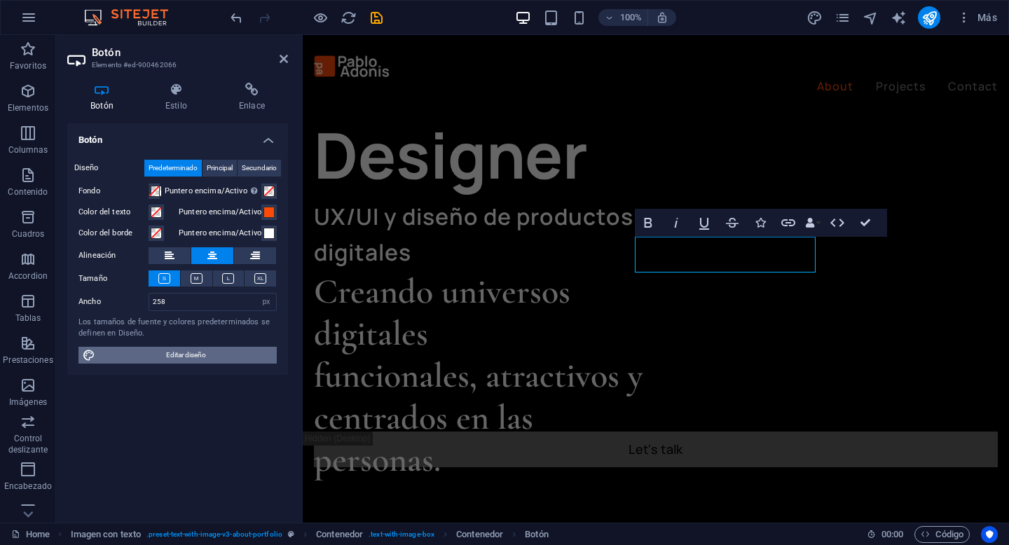
click at [238, 355] on span "Editar diseño" at bounding box center [186, 355] width 173 height 17
select select "px"
select select "400"
select select "px"
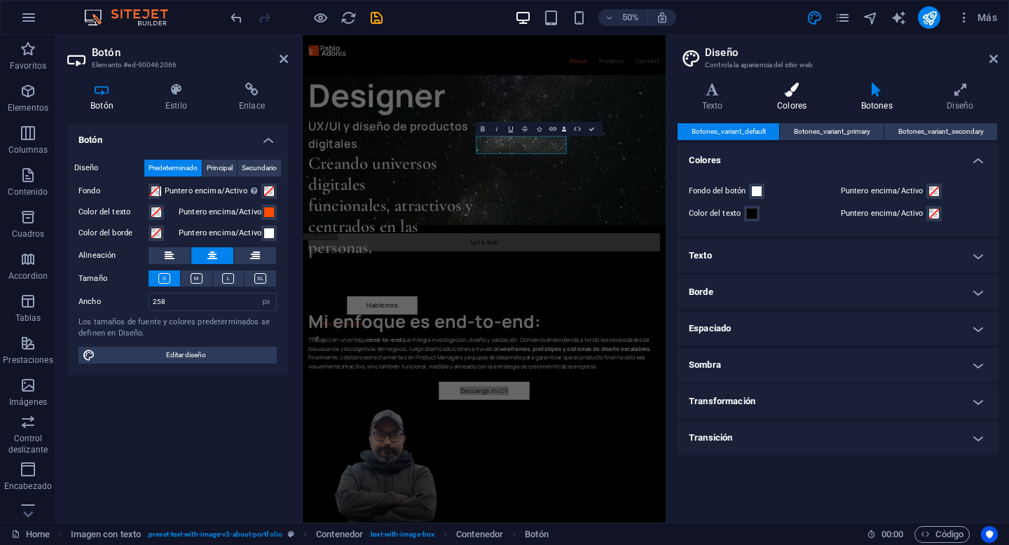
click at [797, 109] on h4 "Colores" at bounding box center [795, 97] width 84 height 29
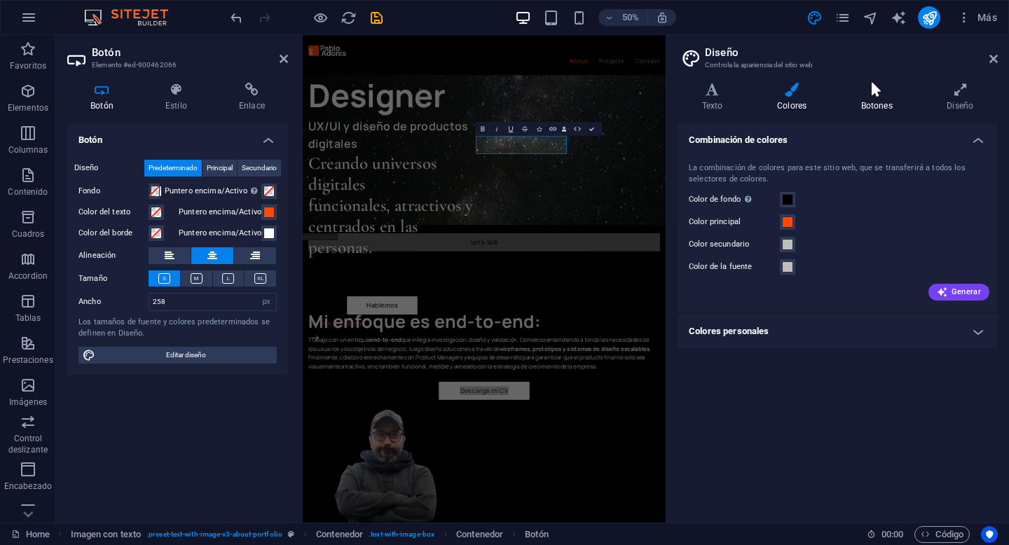
click at [877, 106] on h4 "Botones" at bounding box center [880, 97] width 86 height 29
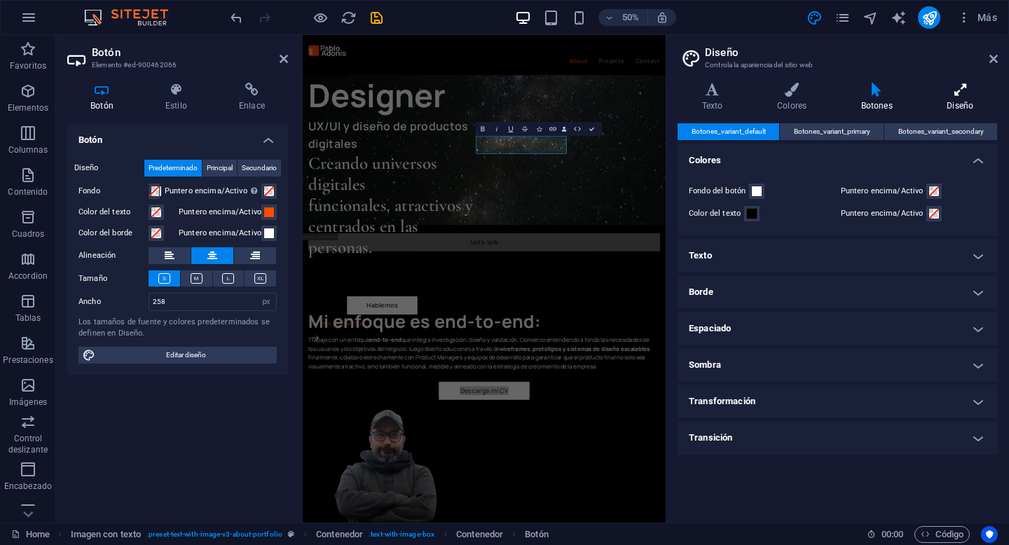
click at [939, 103] on h4 "Diseño" at bounding box center [960, 97] width 75 height 29
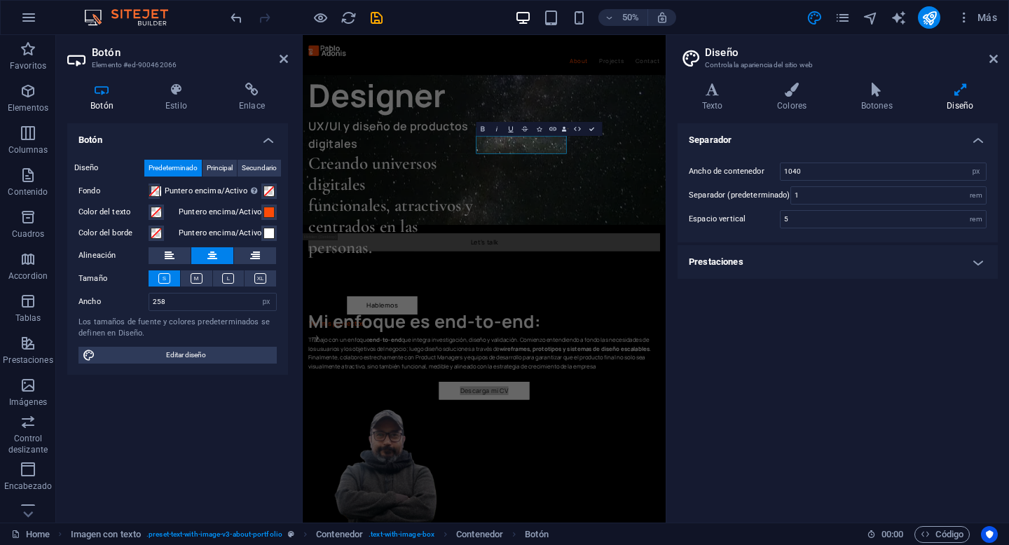
click at [756, 353] on div "Separador Ancho de contenedor 1040 rem px Separador (predeterminado) 1 rem Espa…" at bounding box center [838, 317] width 320 height 388
click at [995, 59] on icon at bounding box center [994, 58] width 8 height 11
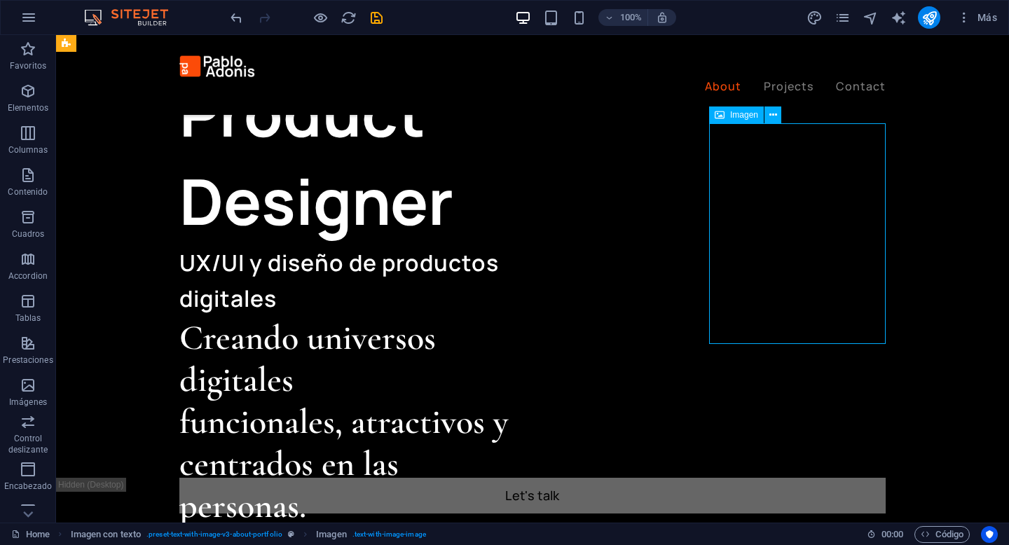
scroll to position [555, 0]
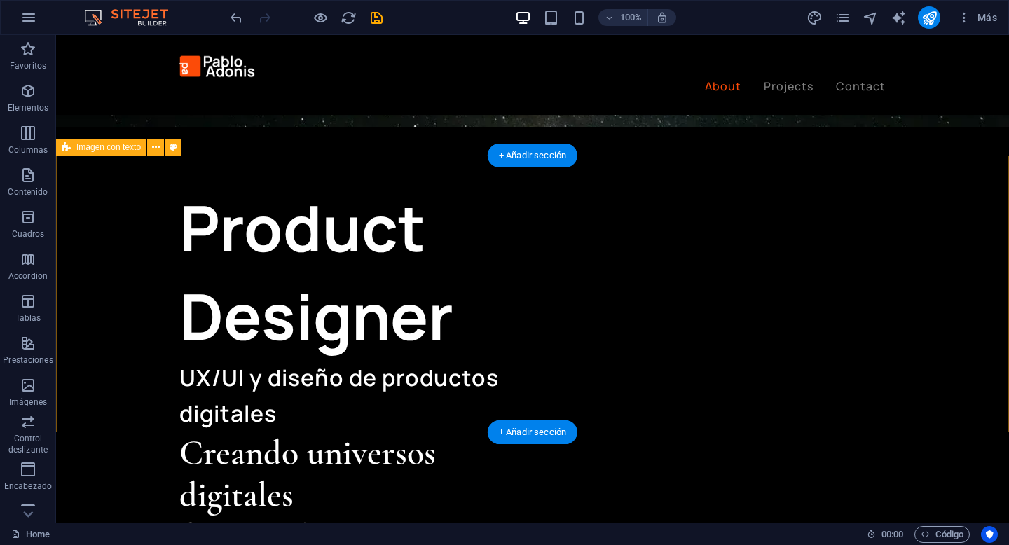
scroll to position [499, 0]
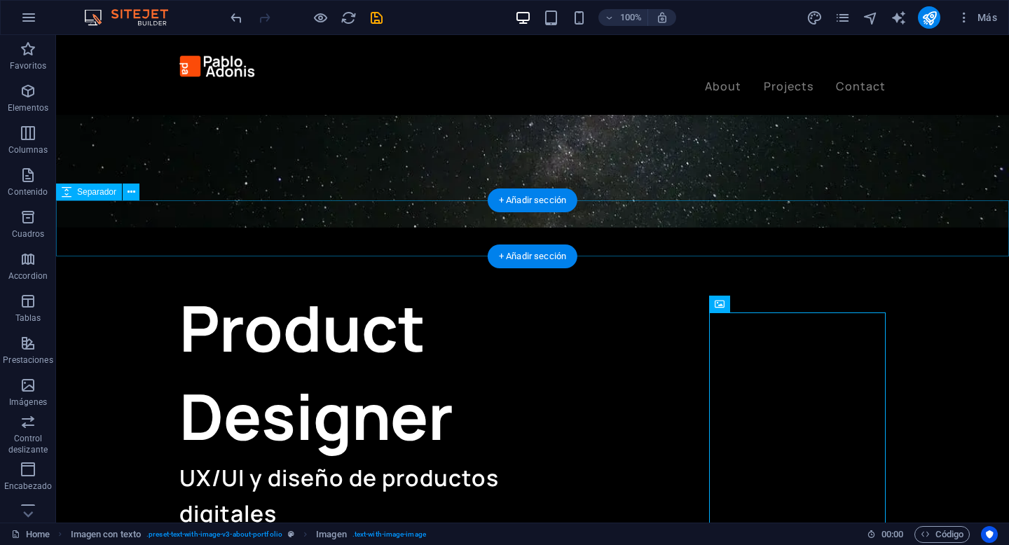
scroll to position [398, 0]
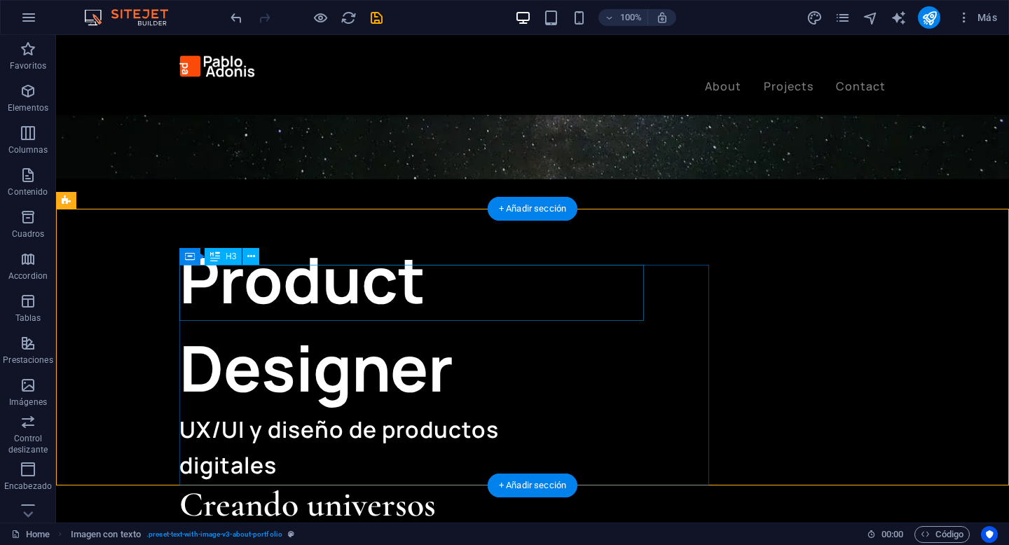
scroll to position [440, 0]
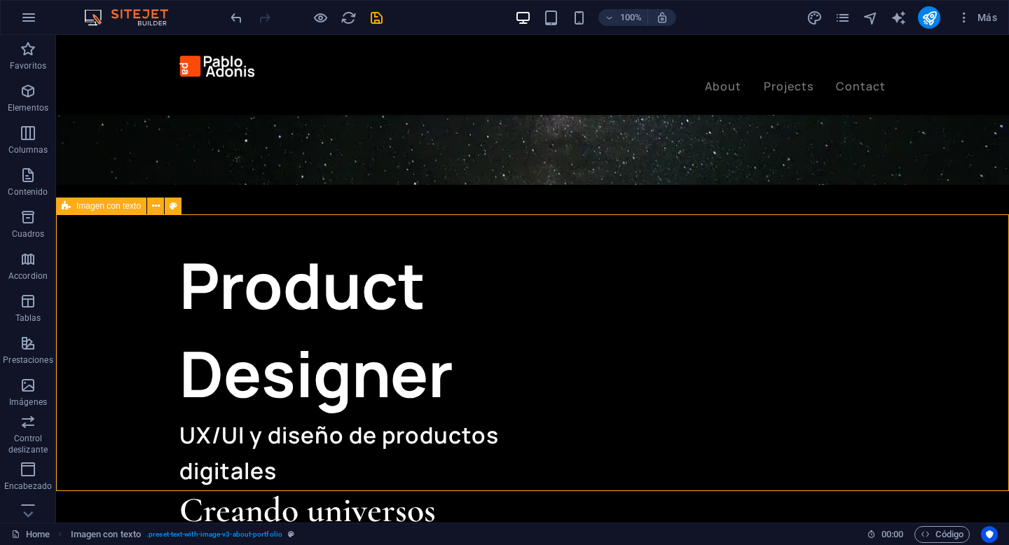
click at [127, 207] on span "Imagen con texto" at bounding box center [108, 206] width 64 height 8
click at [111, 206] on span "Imagen con texto" at bounding box center [108, 206] width 64 height 8
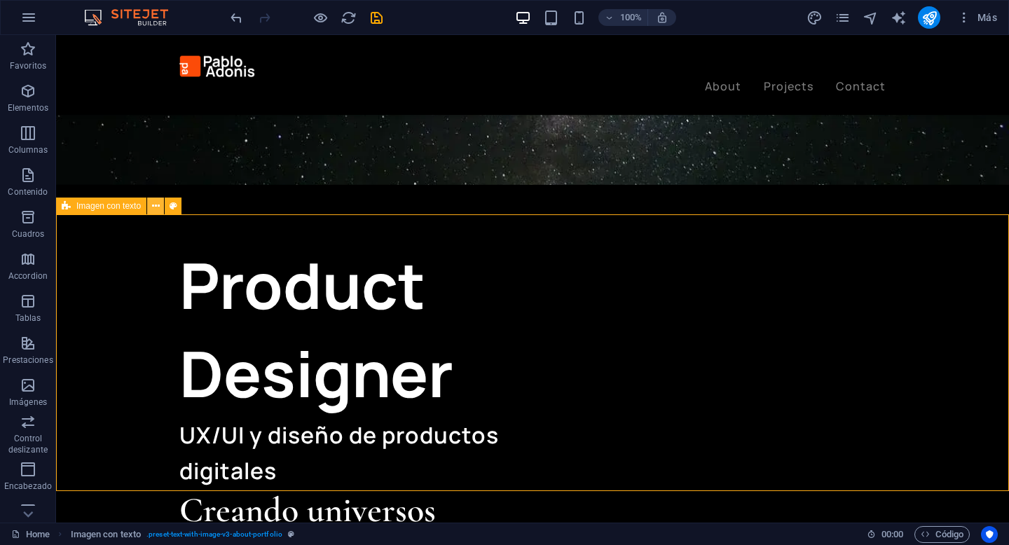
click at [155, 207] on icon at bounding box center [156, 206] width 8 height 15
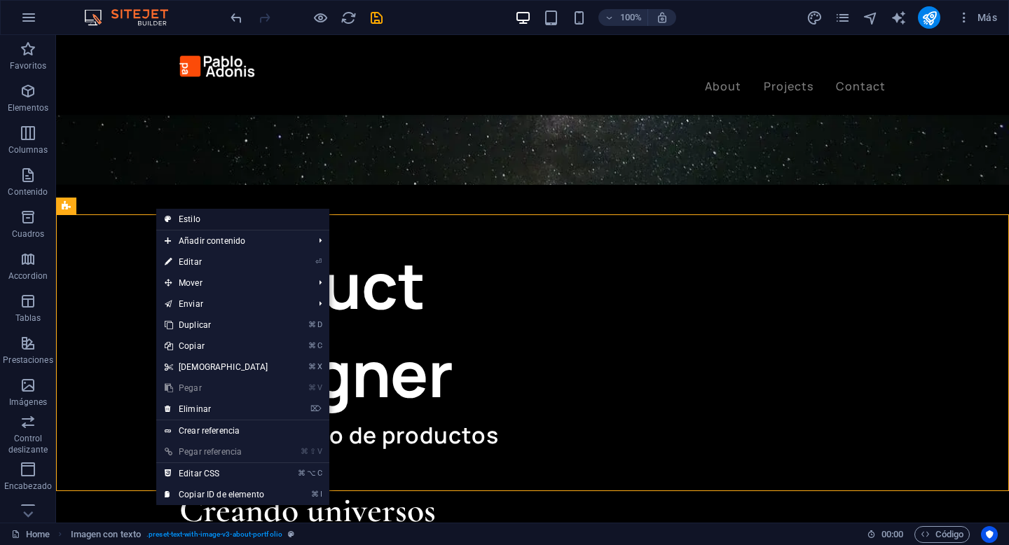
click at [179, 219] on link "Estilo" at bounding box center [242, 219] width 173 height 21
select select "rem"
select select "px"
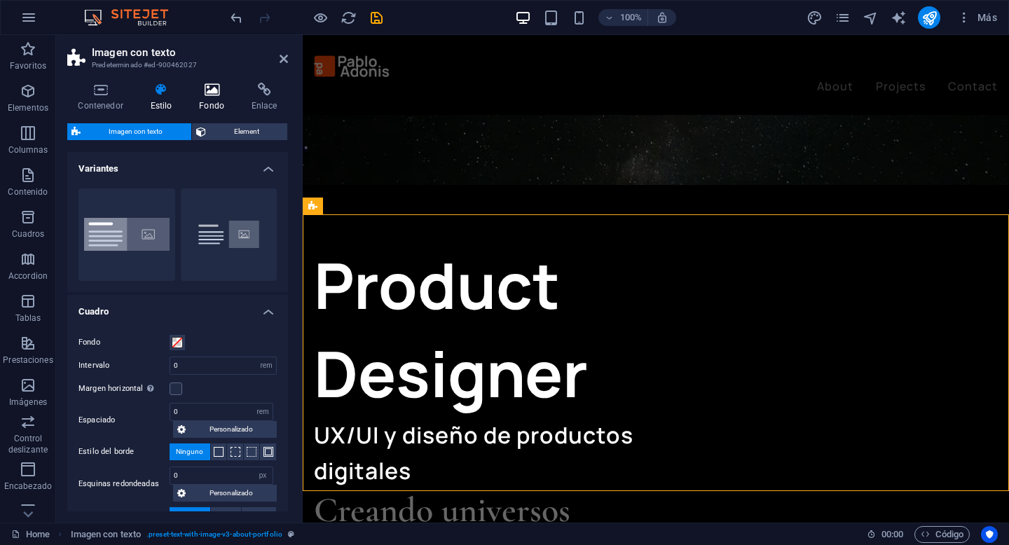
click at [207, 103] on h4 "Fondo" at bounding box center [215, 97] width 53 height 29
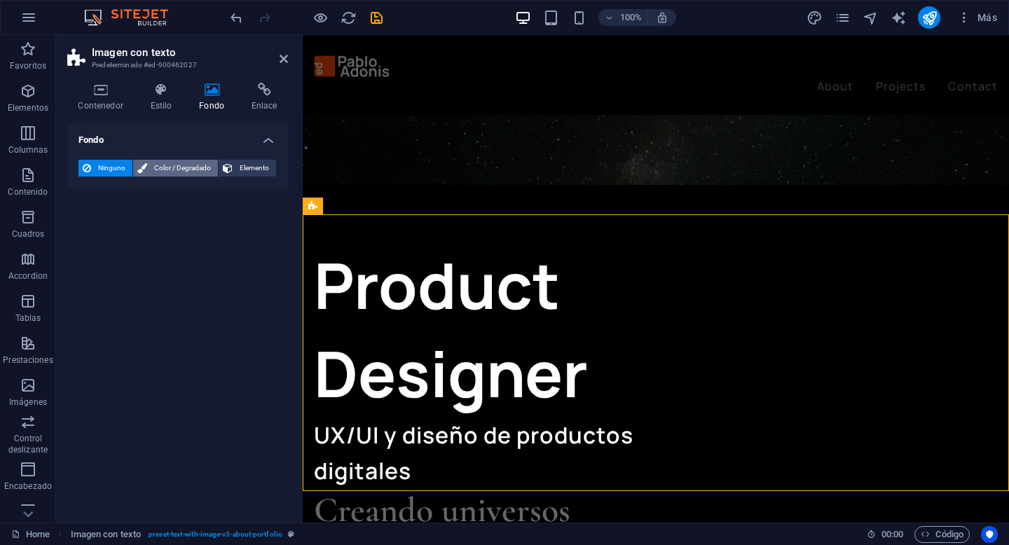
click at [172, 169] on span "Color / Degradado" at bounding box center [182, 168] width 62 height 17
click at [106, 168] on span "Ninguno" at bounding box center [111, 168] width 33 height 17
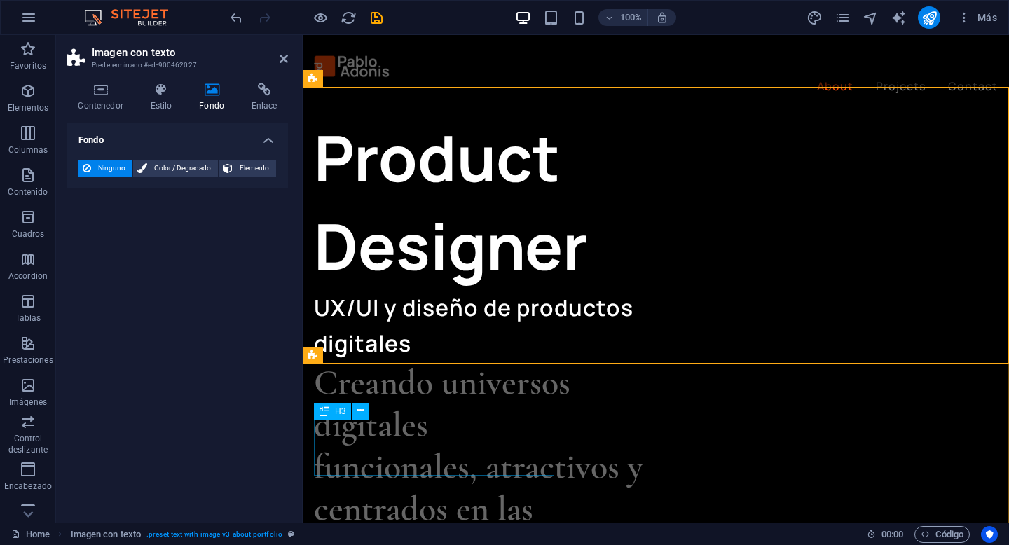
scroll to position [573, 0]
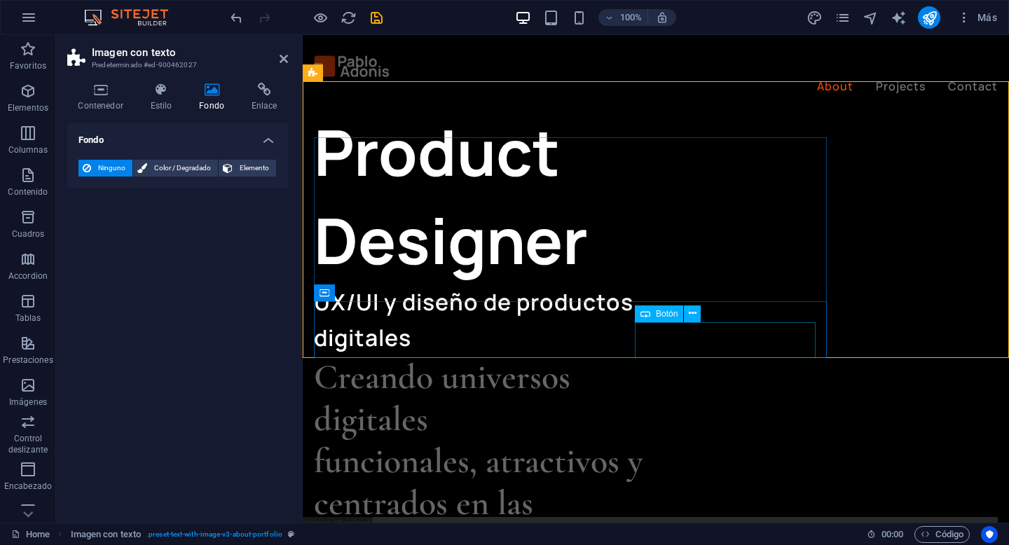
select select "px"
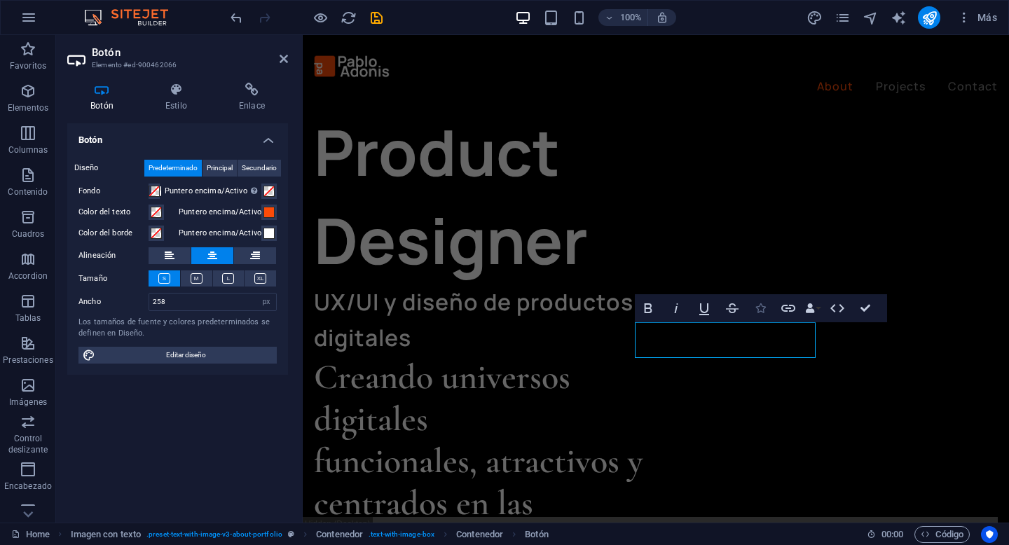
click at [764, 309] on icon "button" at bounding box center [761, 308] width 10 height 10
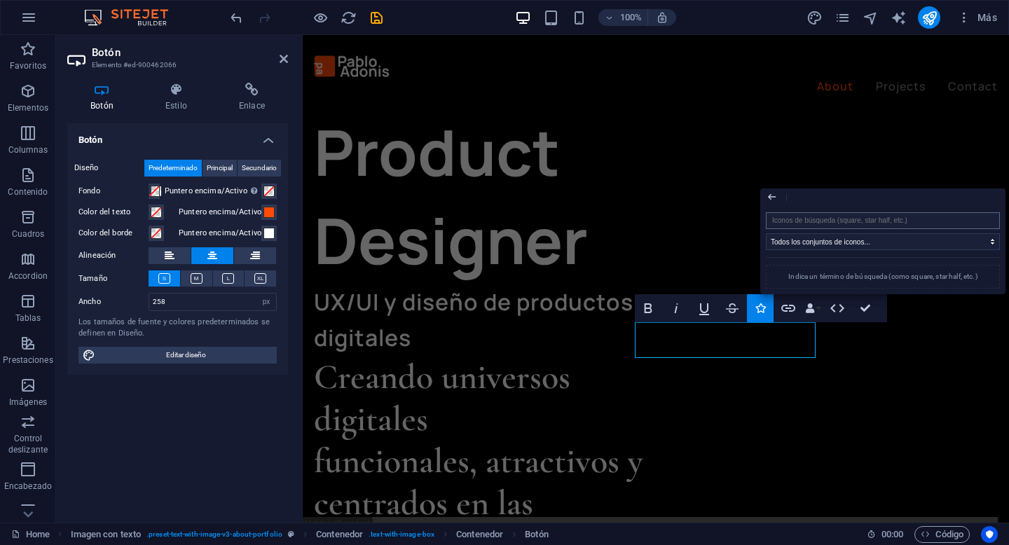
click at [854, 225] on input "search" at bounding box center [883, 220] width 234 height 17
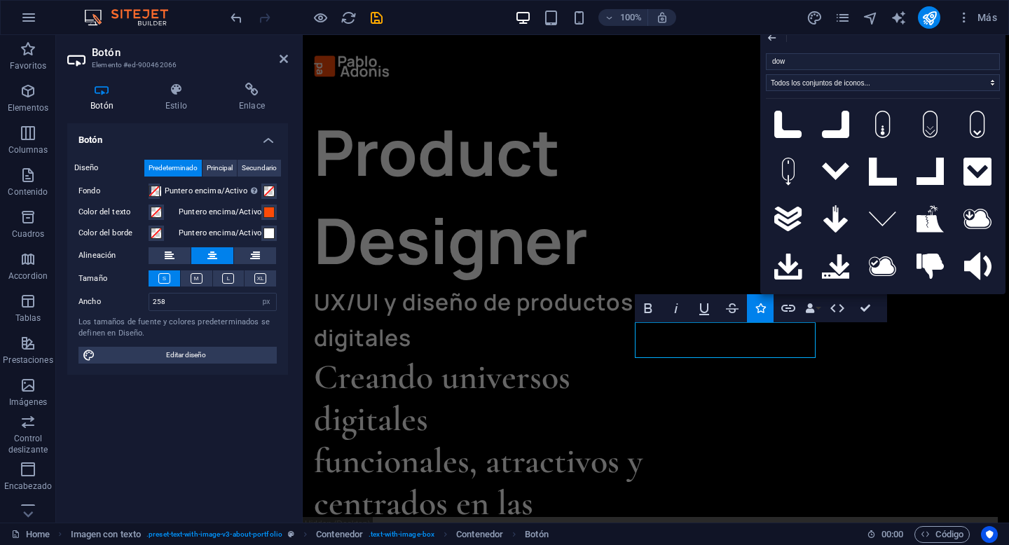
scroll to position [0, 0]
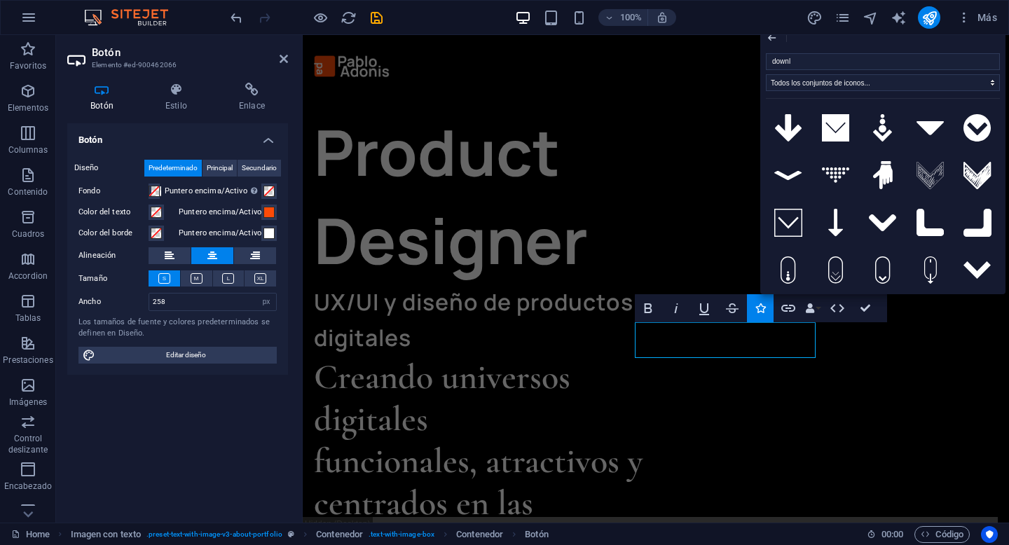
type input "downlo"
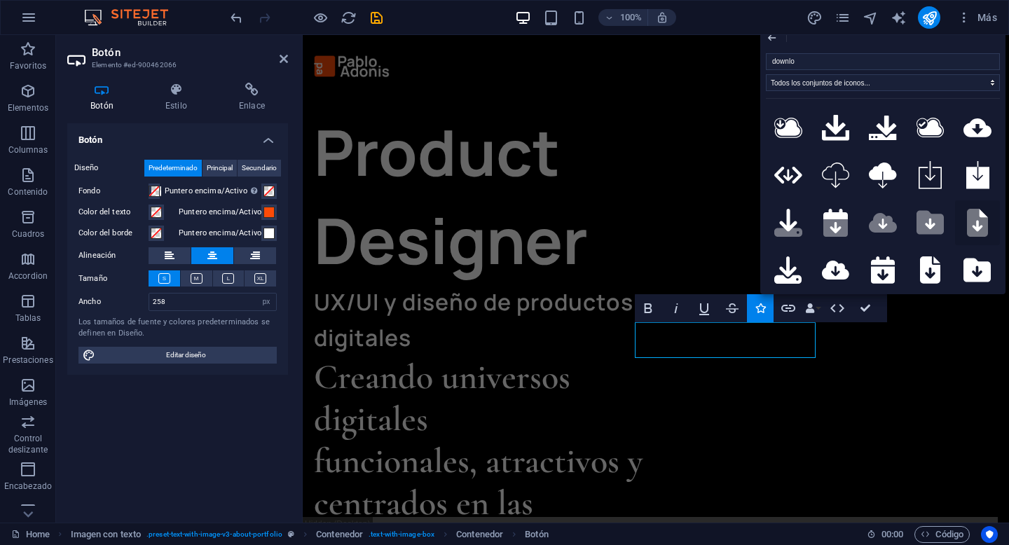
click at [972, 219] on icon at bounding box center [977, 223] width 21 height 28
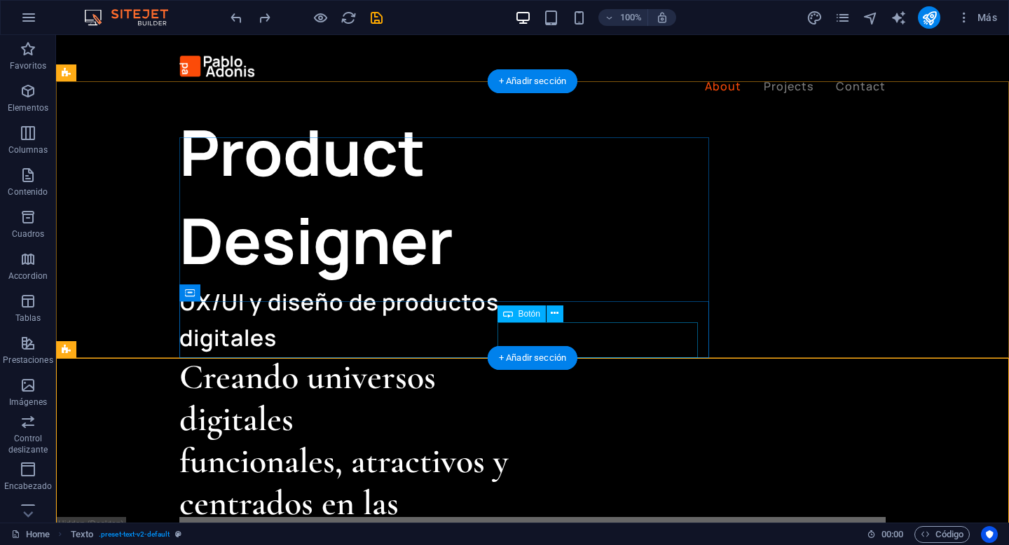
select select "px"
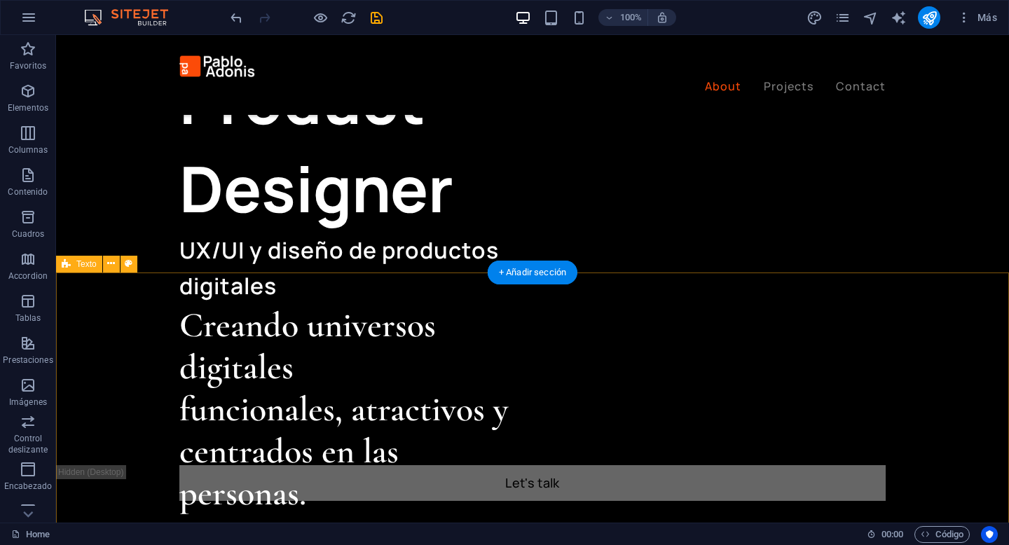
scroll to position [608, 0]
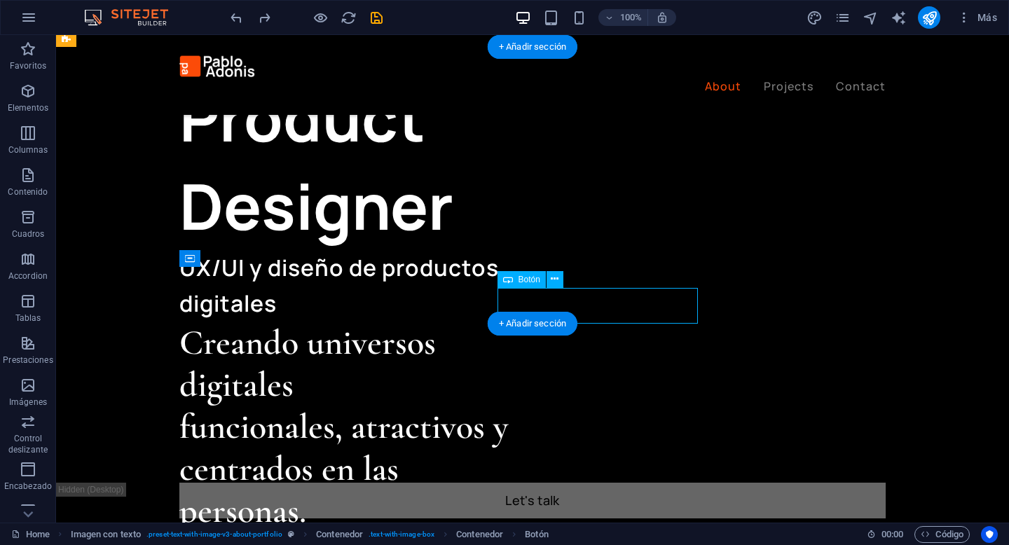
select select "px"
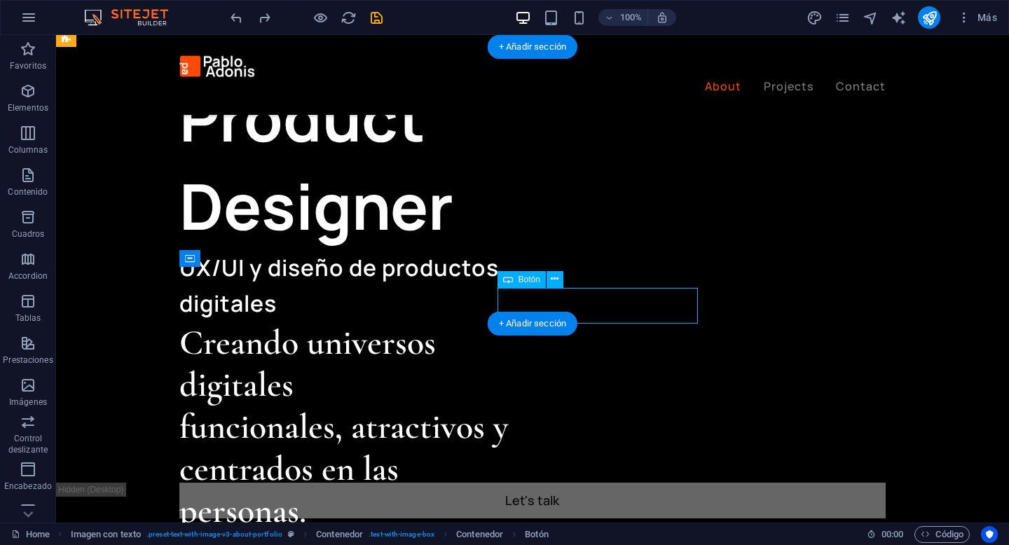
select select "px"
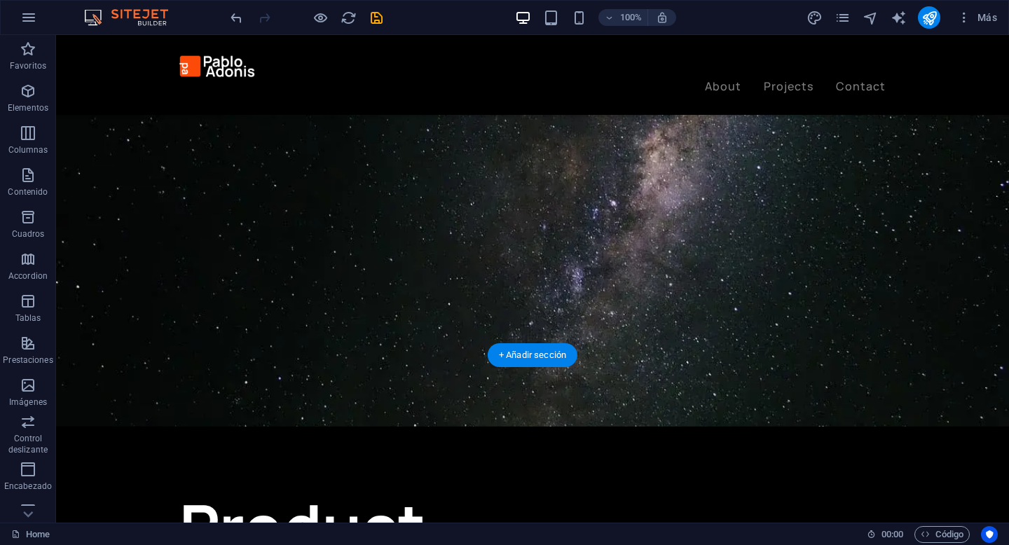
scroll to position [207, 0]
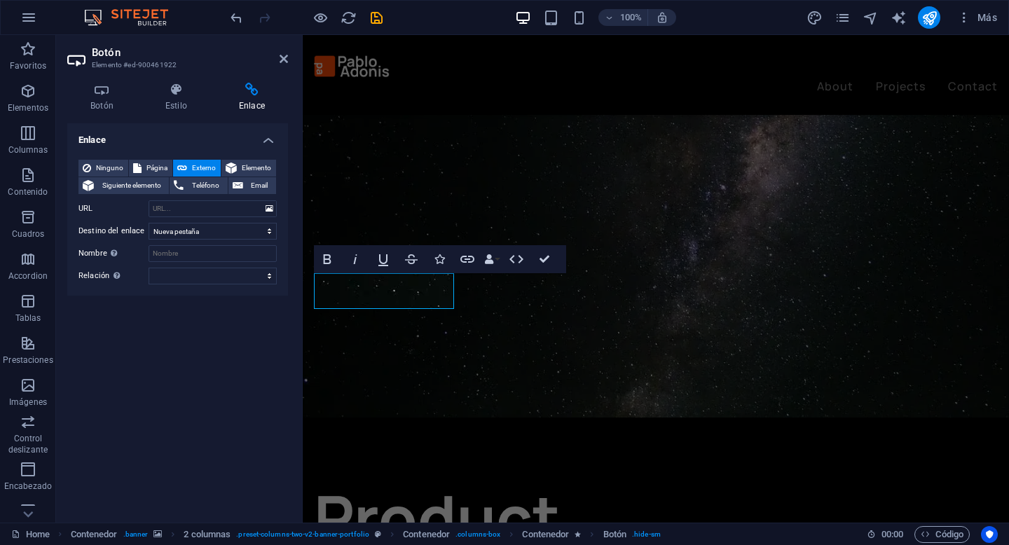
click at [269, 294] on div "Ninguno Página Externo Elemento Siguiente elemento Teléfono Email Página Home P…" at bounding box center [177, 222] width 221 height 147
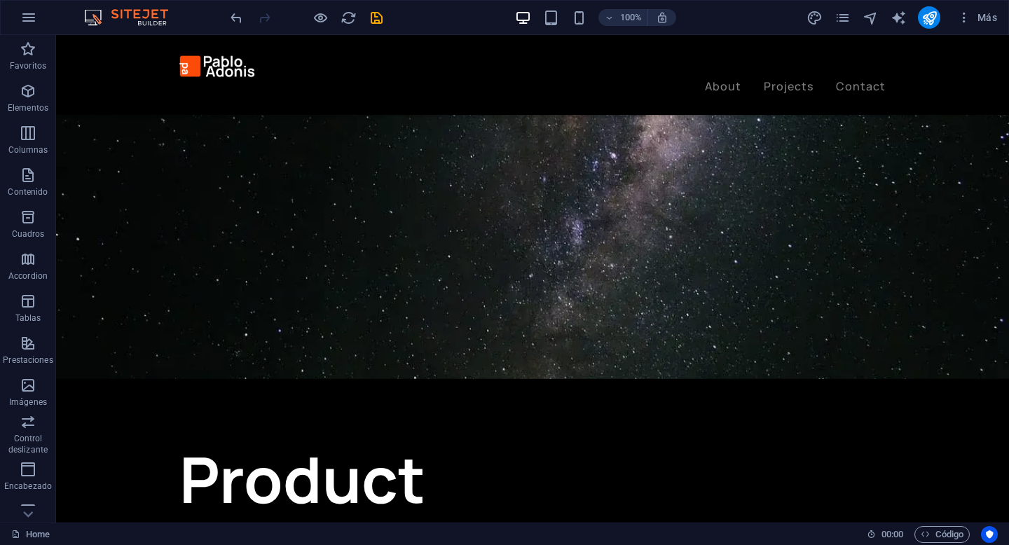
scroll to position [243, 0]
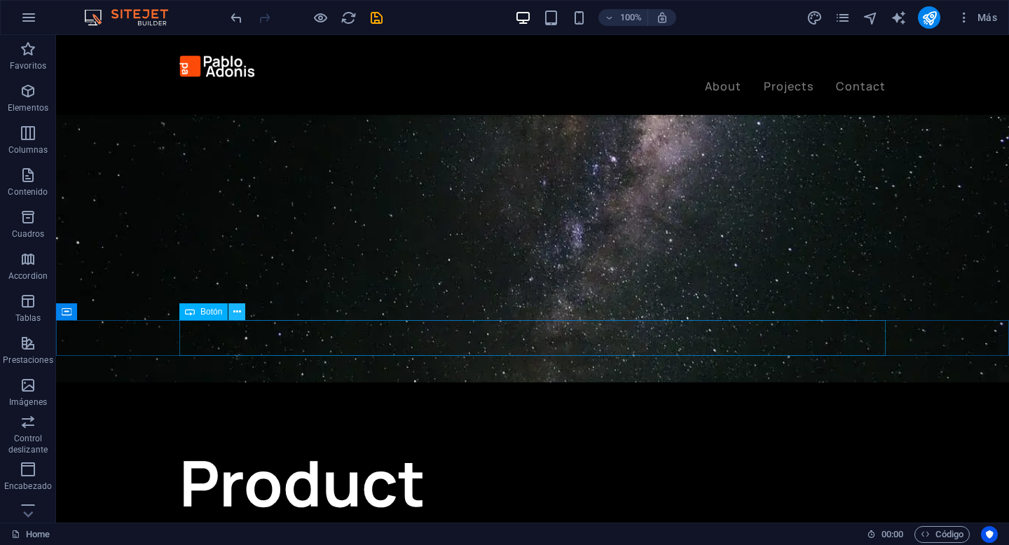
click at [238, 311] on icon at bounding box center [237, 312] width 8 height 15
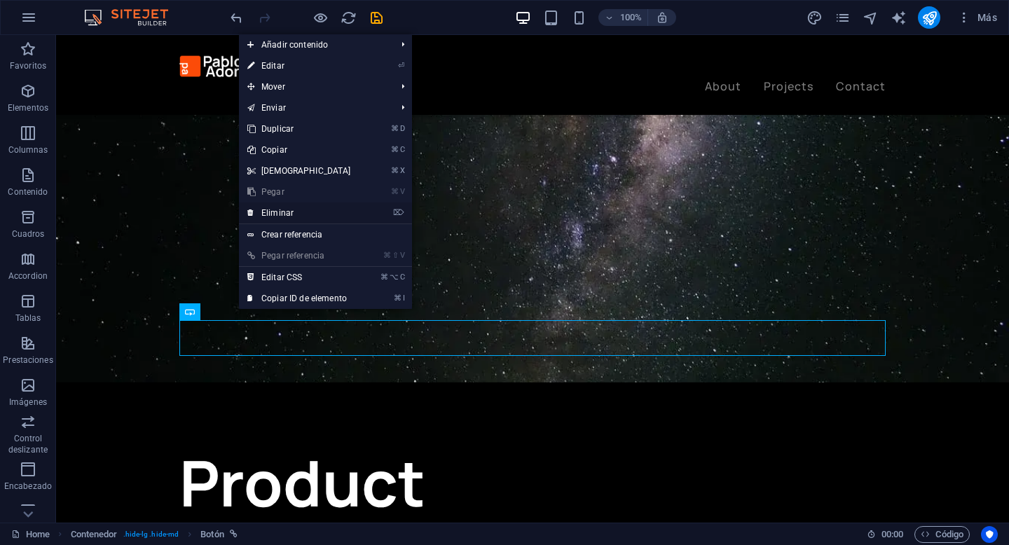
click at [330, 212] on link "⌦ Eliminar" at bounding box center [299, 213] width 121 height 21
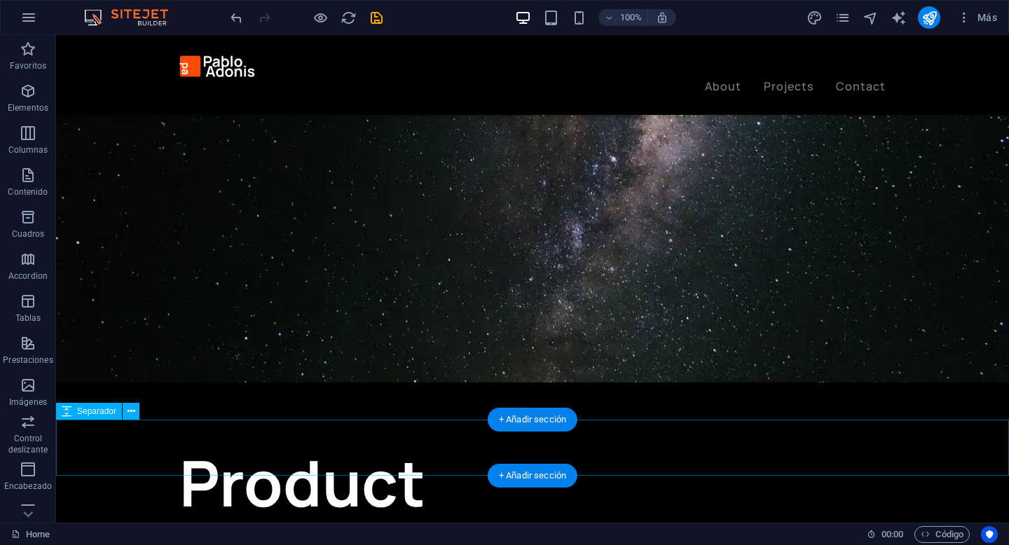
scroll to position [381, 0]
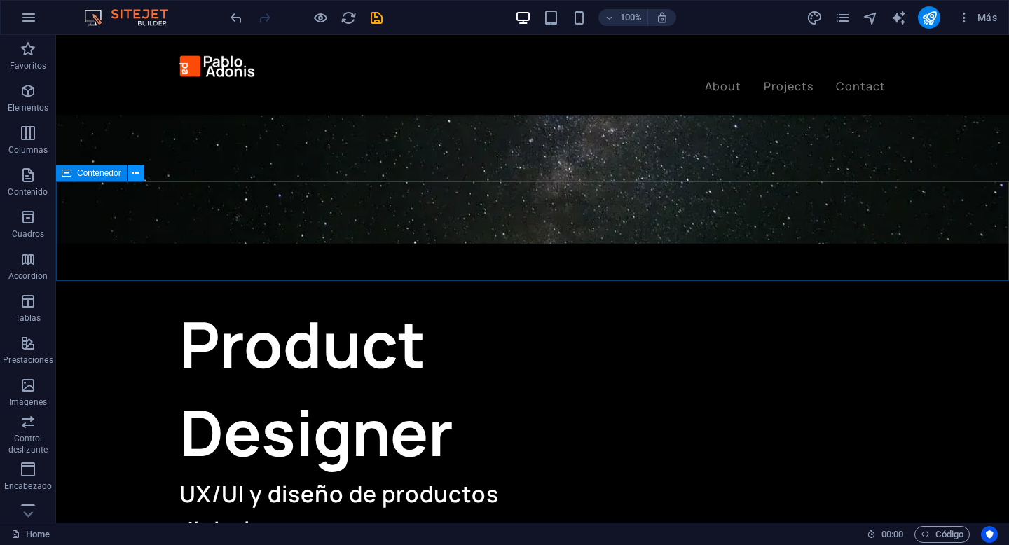
click at [132, 175] on icon at bounding box center [136, 173] width 8 height 15
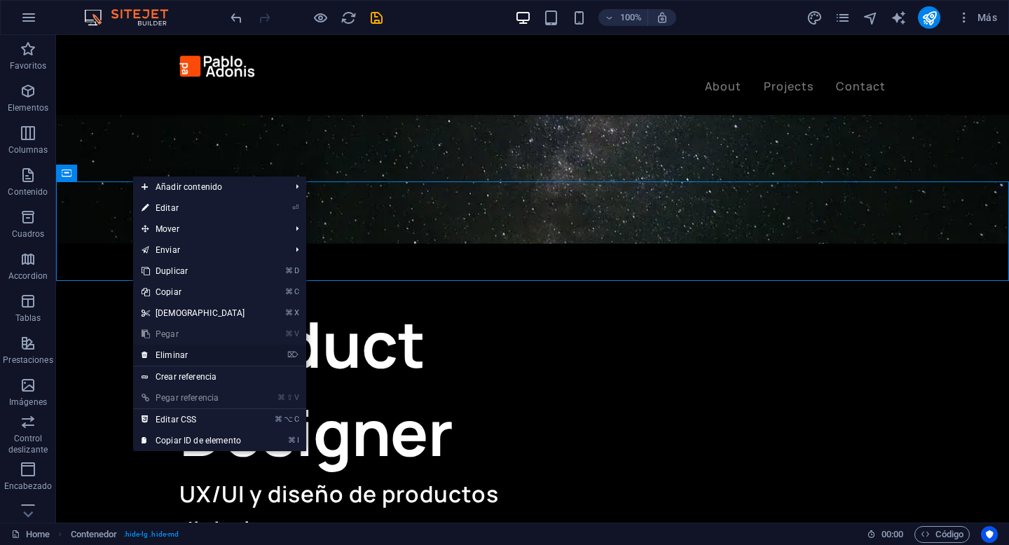
click at [226, 354] on link "⌦ Eliminar" at bounding box center [193, 355] width 121 height 21
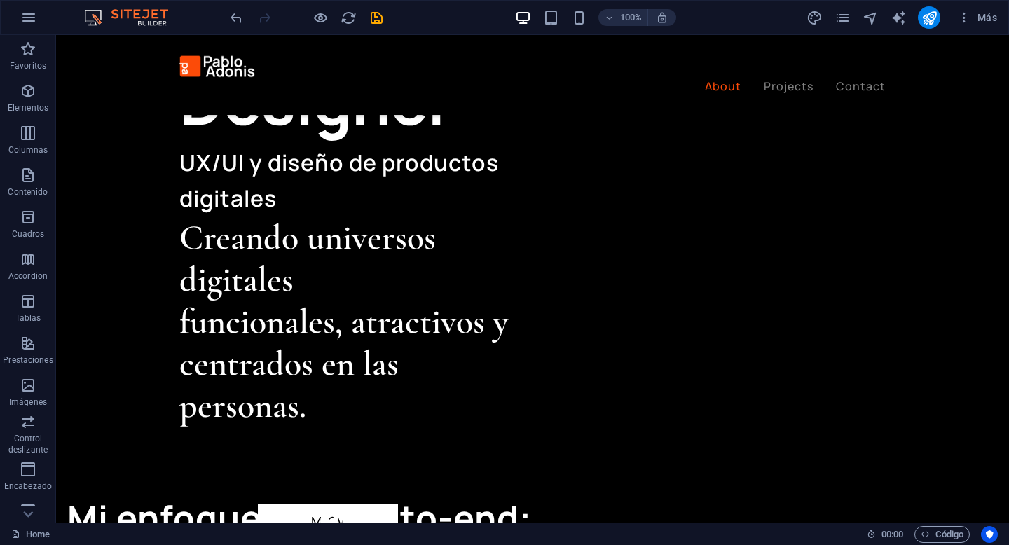
scroll to position [655, 0]
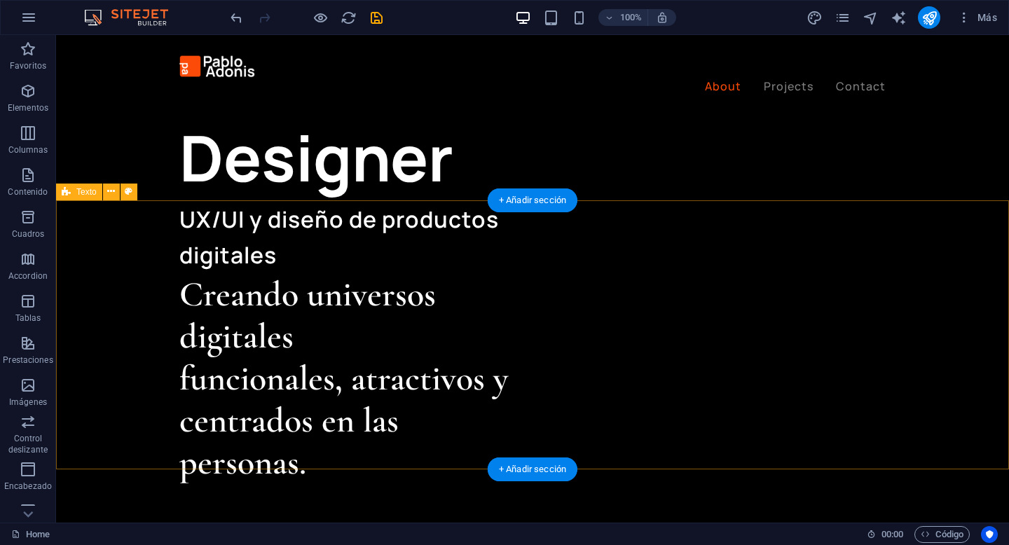
scroll to position [719, 0]
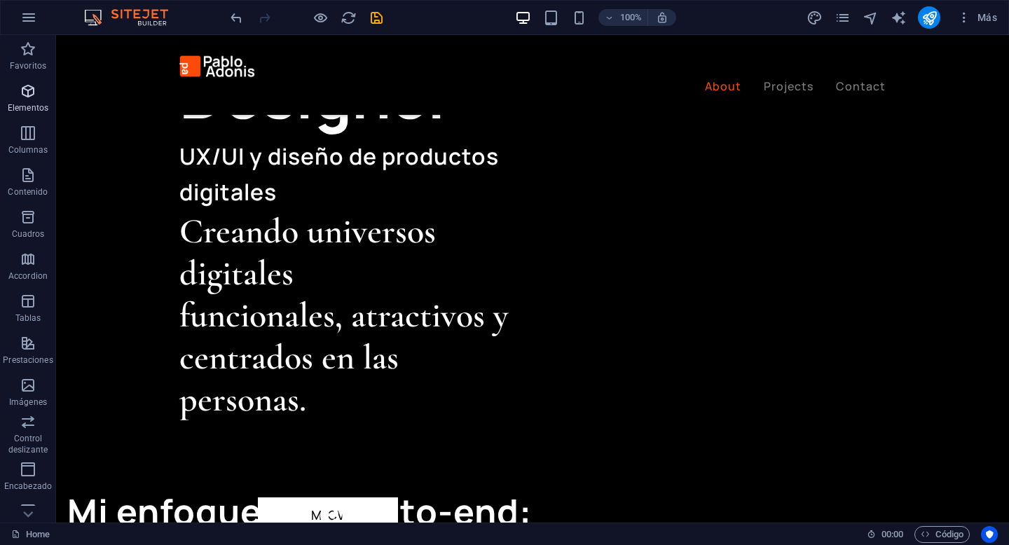
click at [34, 101] on span "Elementos" at bounding box center [28, 100] width 56 height 34
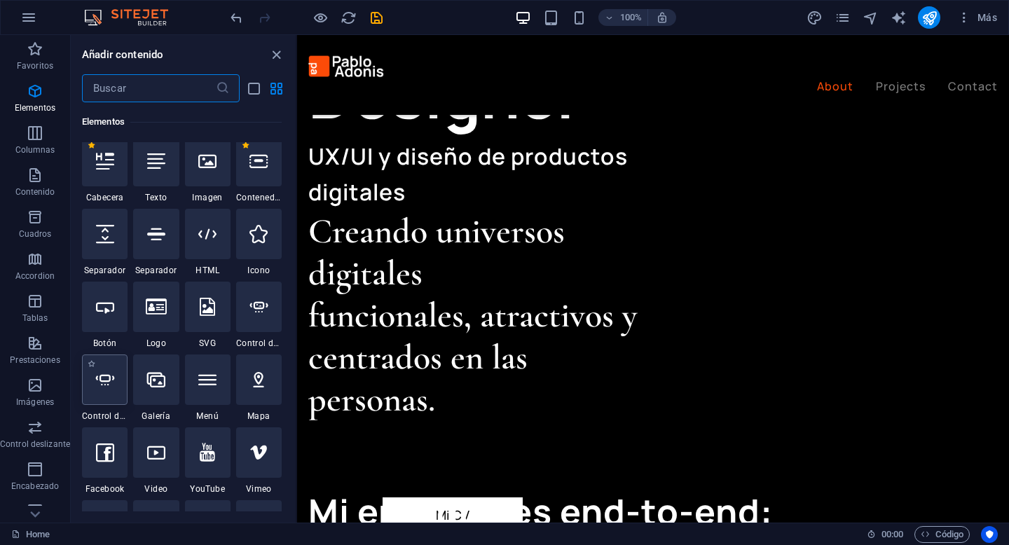
scroll to position [273, 0]
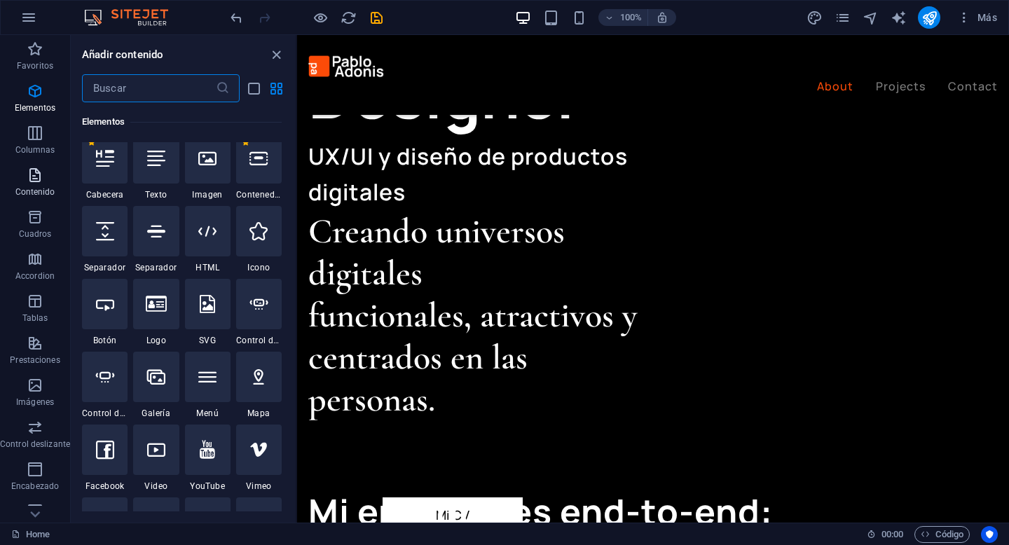
click at [41, 177] on icon "button" at bounding box center [35, 175] width 17 height 17
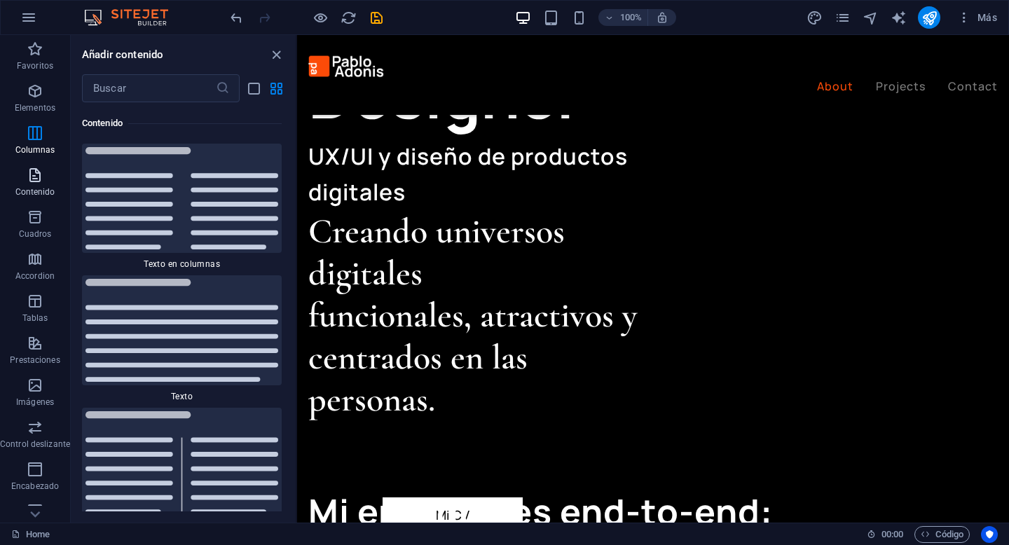
scroll to position [4754, 0]
click at [43, 223] on icon "button" at bounding box center [35, 217] width 17 height 17
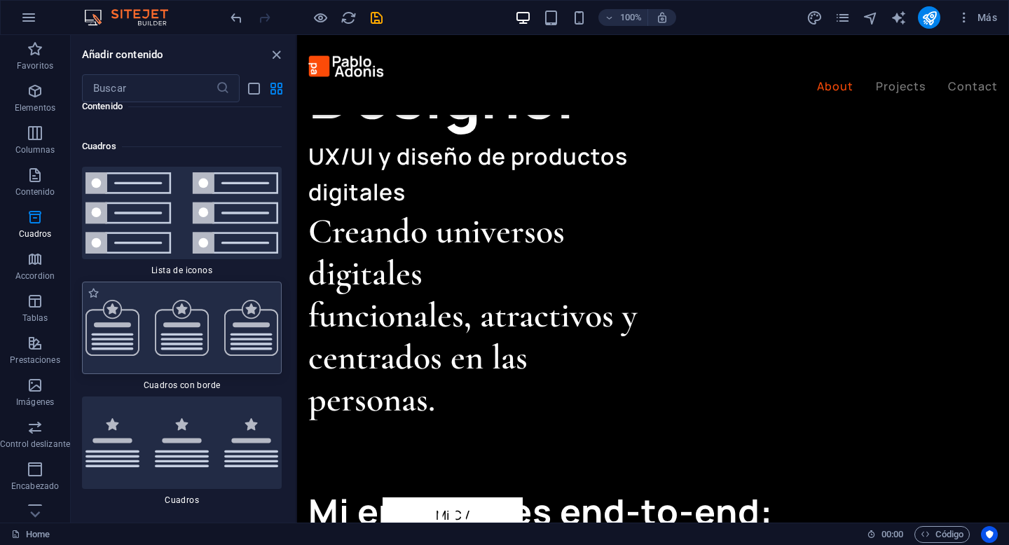
scroll to position [7565, 0]
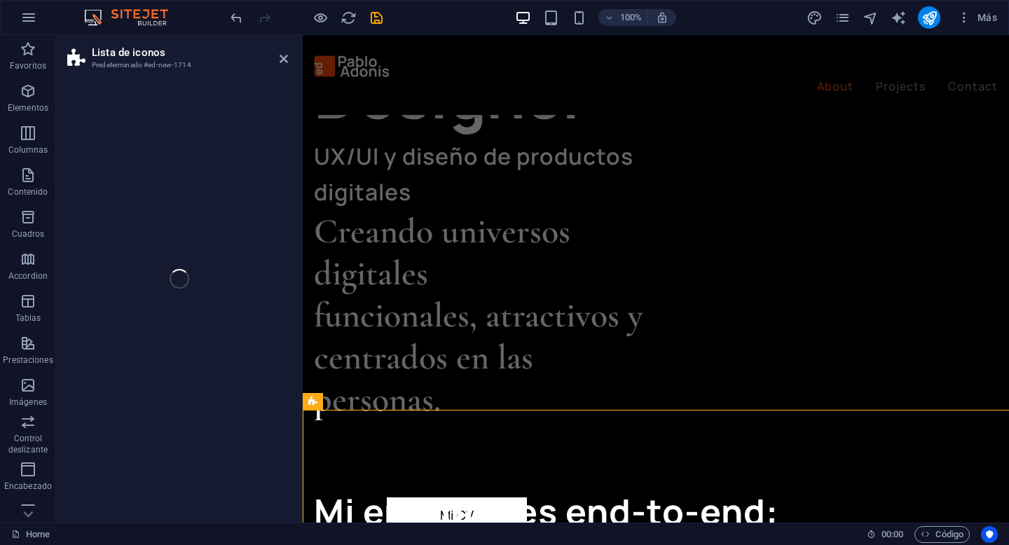
select select "rem"
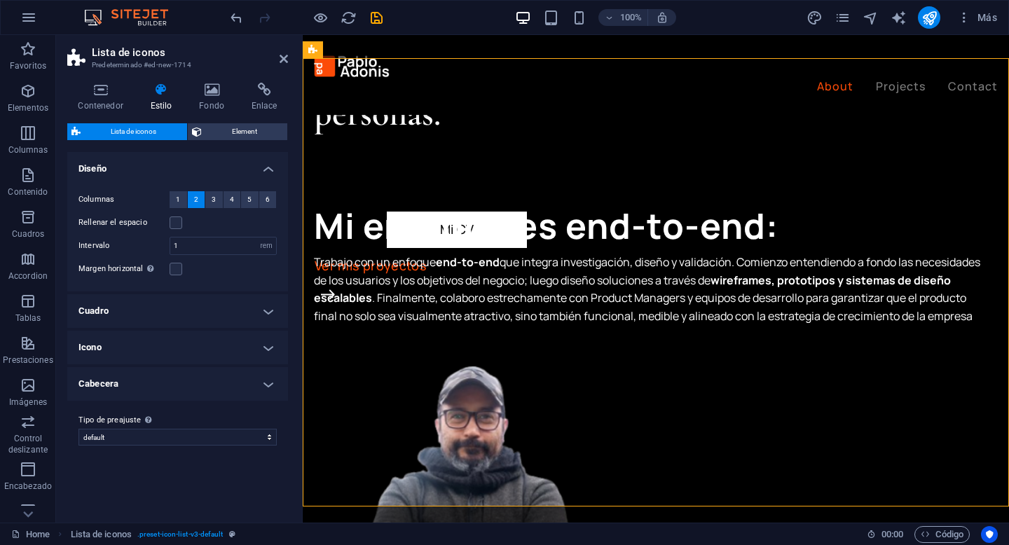
scroll to position [983, 0]
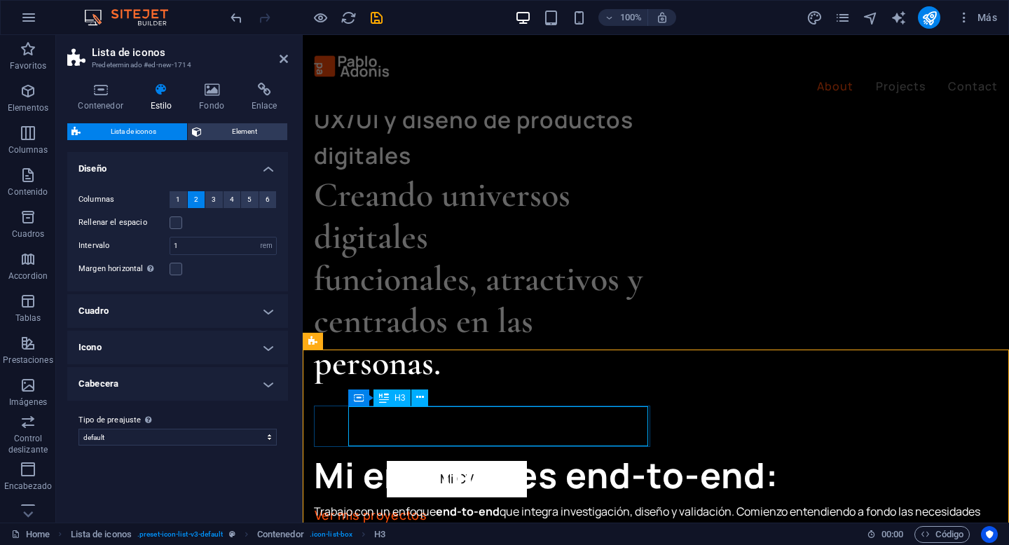
scroll to position [746, 0]
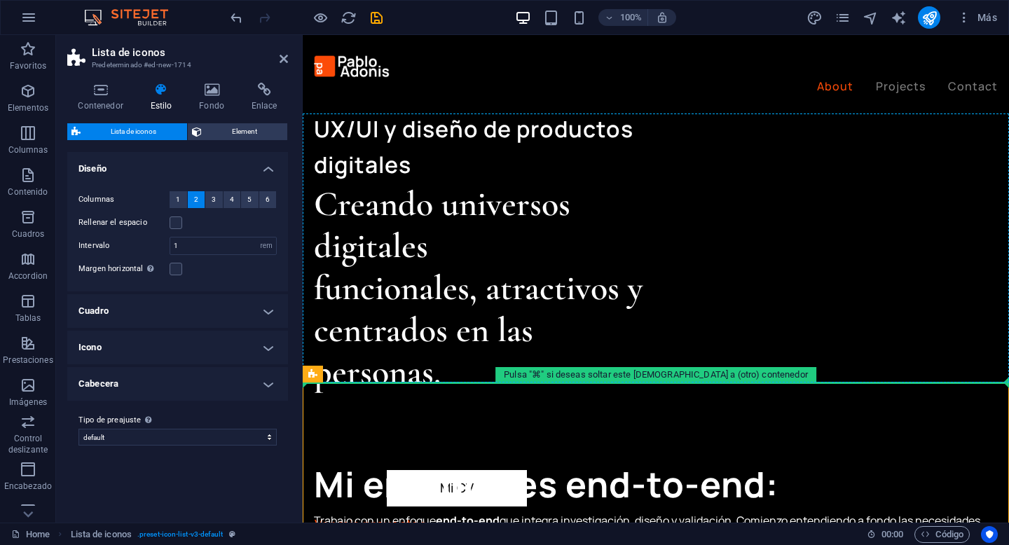
drag, startPoint x: 649, startPoint y: 410, endPoint x: 456, endPoint y: 259, distance: 245.2
drag, startPoint x: 623, startPoint y: 411, endPoint x: 431, endPoint y: 289, distance: 227.9
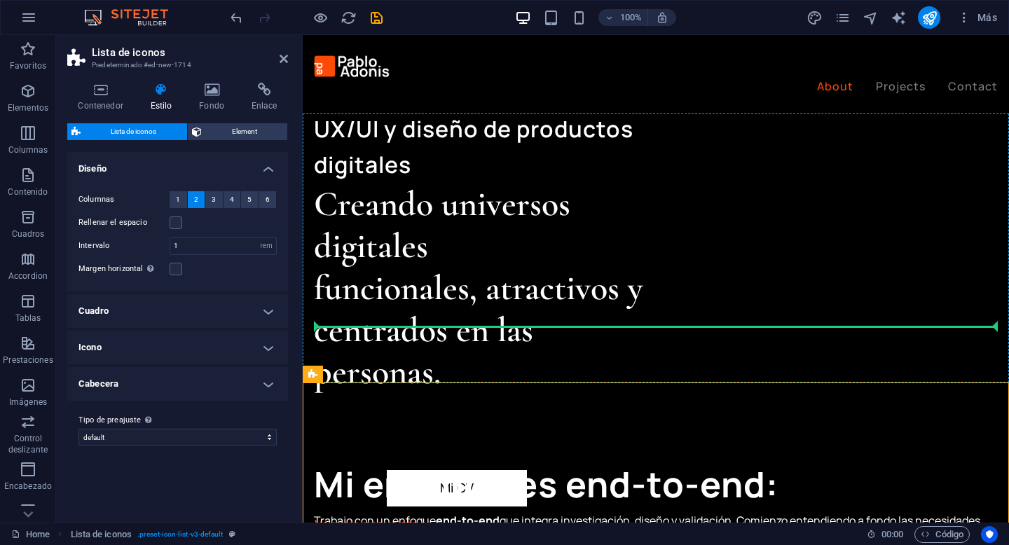
drag, startPoint x: 618, startPoint y: 411, endPoint x: 423, endPoint y: 285, distance: 232.1
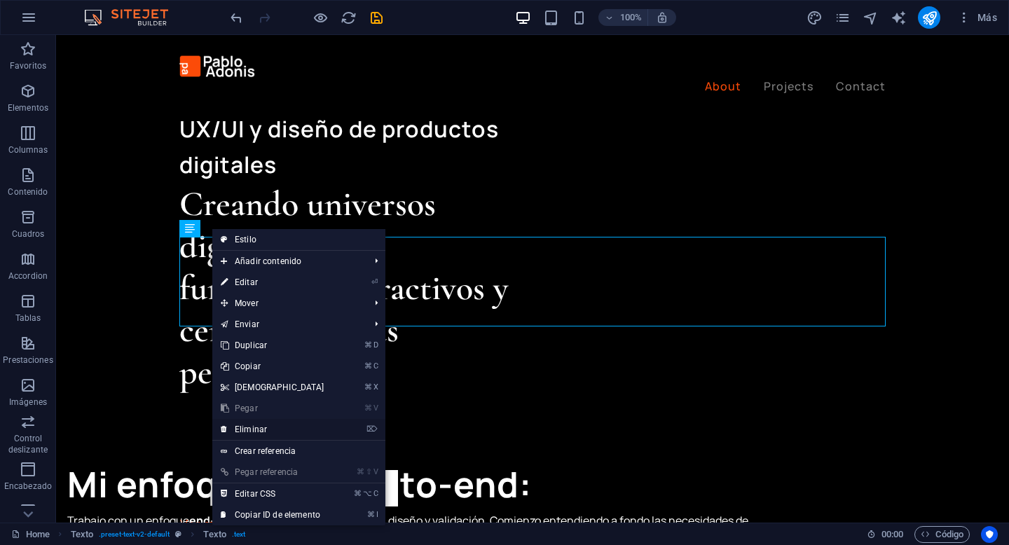
click at [302, 425] on link "⌦ Eliminar" at bounding box center [272, 429] width 121 height 21
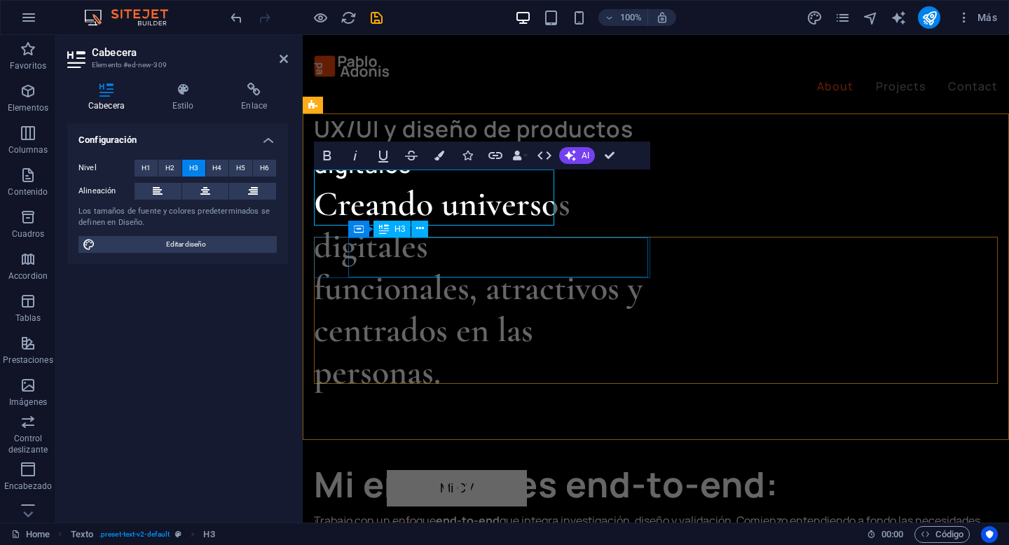
copy h3 "Metodologías"
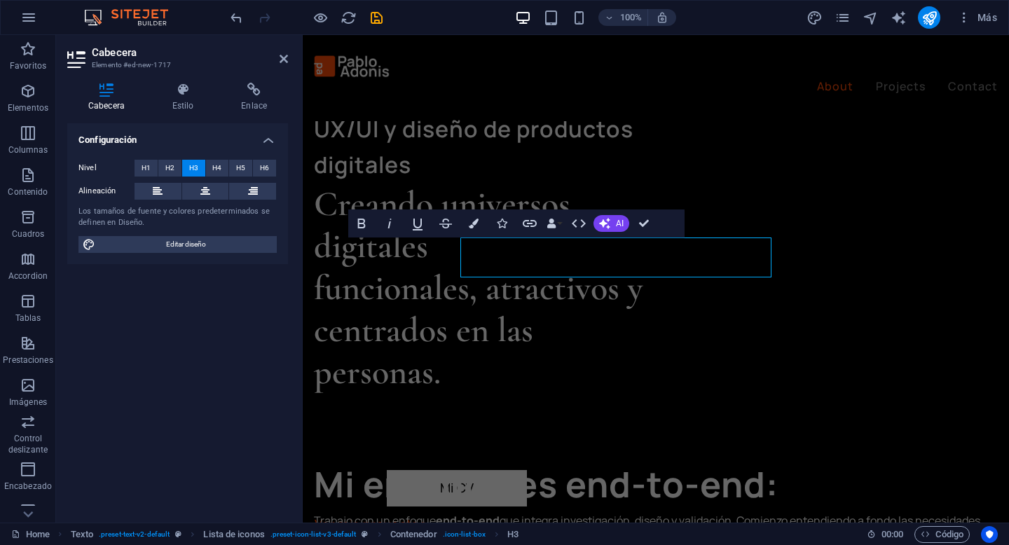
click at [257, 259] on div "Nivel H1 H2 H3 H4 H5 H6 Alineación Los tamaños de fuente y colores predetermina…" at bounding box center [177, 207] width 221 height 116
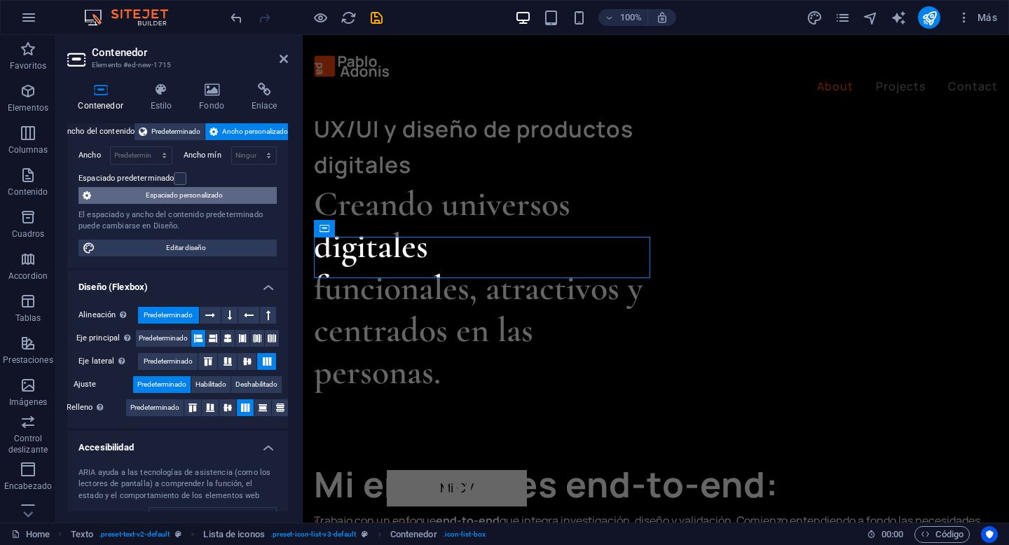
scroll to position [0, 0]
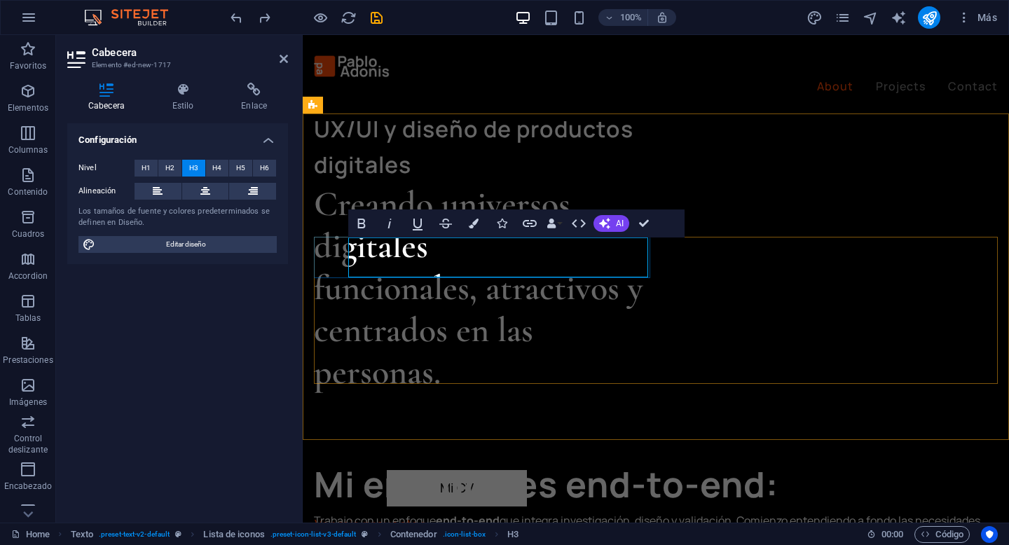
copy h3 "Design thinking"
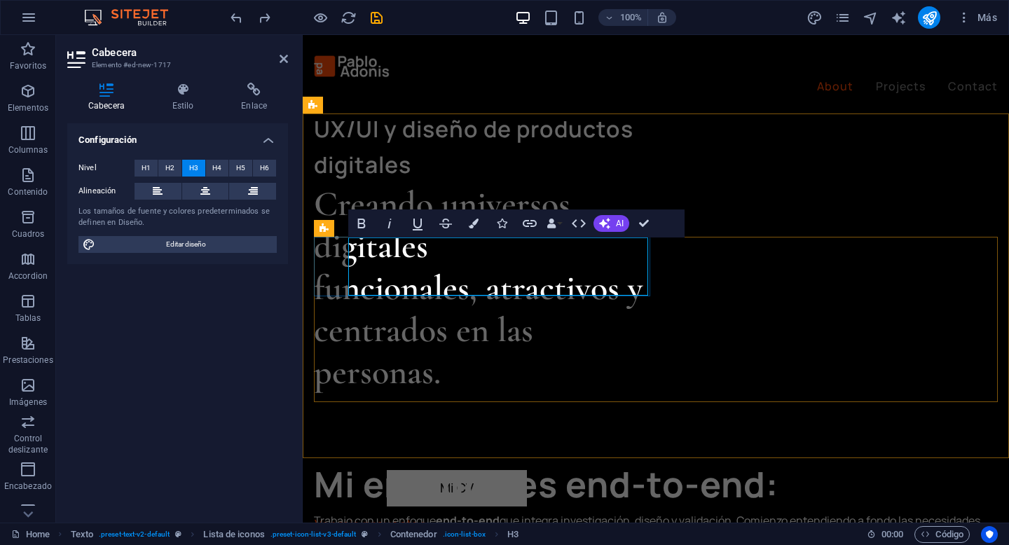
drag, startPoint x: 475, startPoint y: 281, endPoint x: 356, endPoint y: 254, distance: 122.3
